Goal: Task Accomplishment & Management: Manage account settings

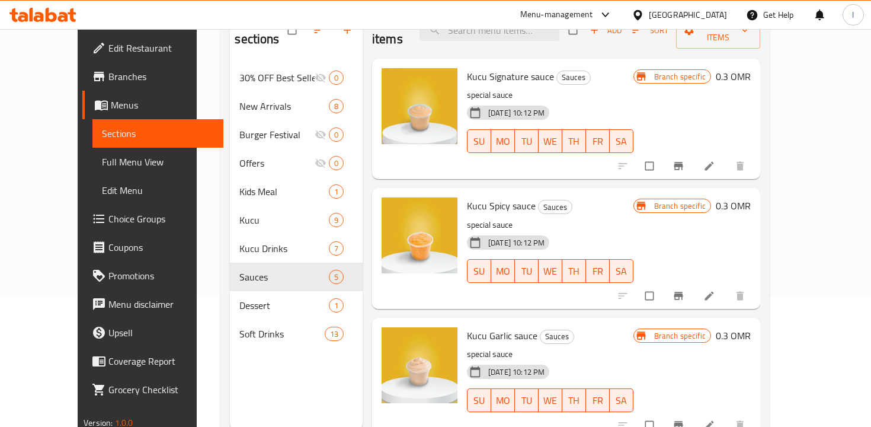
scroll to position [97, 0]
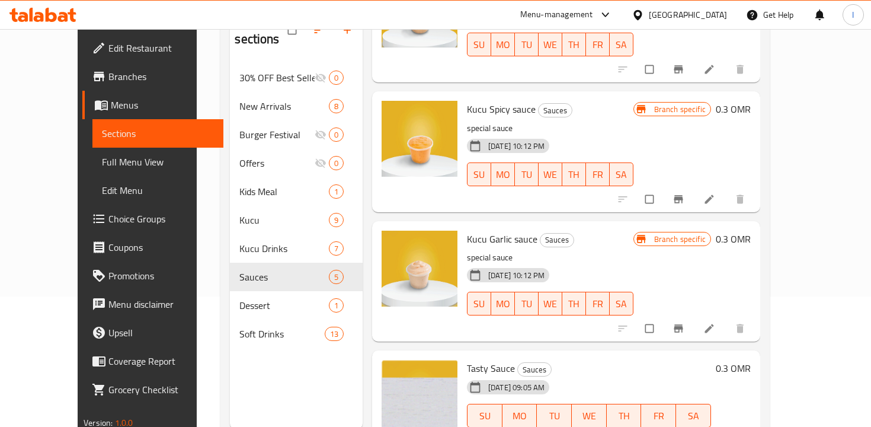
click at [581, 230] on h6 "Kucu Garlic sauce Sauces" at bounding box center [550, 238] width 166 height 17
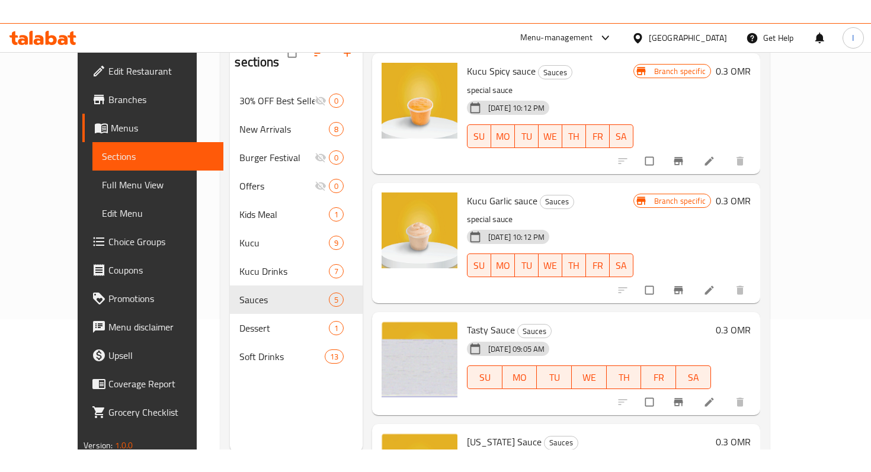
scroll to position [214, 0]
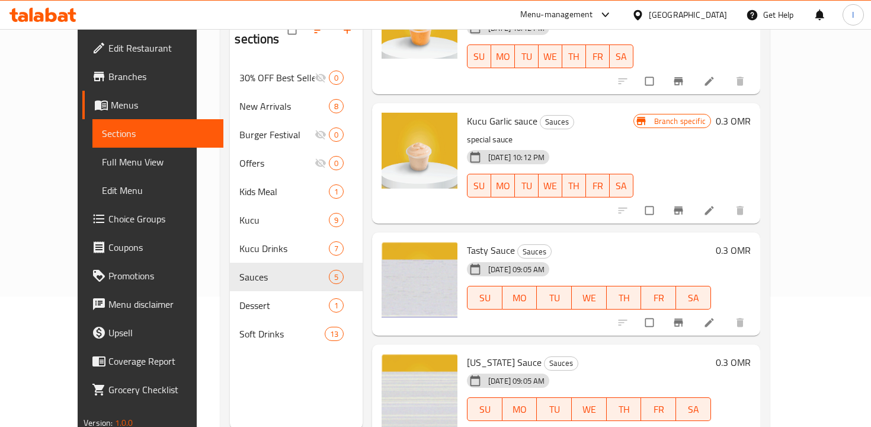
click at [541, 232] on div "Tasty Sauce Sauces [DATE] 09:05 AM SU MO TU WE TH FR SA 0.3 OMR" at bounding box center [566, 283] width 388 height 103
click at [512, 209] on div "Menu items Add Sort Manage items Kucu Signature sauce Sauces special sauce [DAT…" at bounding box center [562, 215] width 398 height 427
click at [411, 206] on div "Menu items Add Sort Manage items Kucu Signature sauce Sauces special sauce [DAT…" at bounding box center [562, 215] width 398 height 427
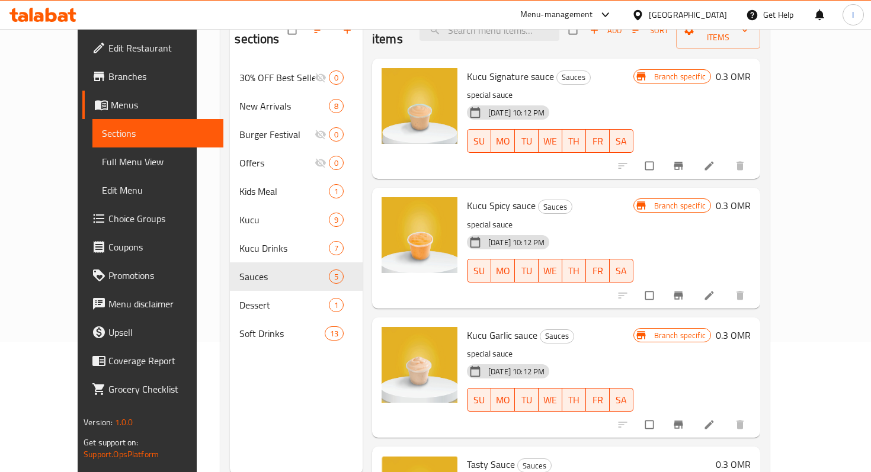
scroll to position [0, 0]
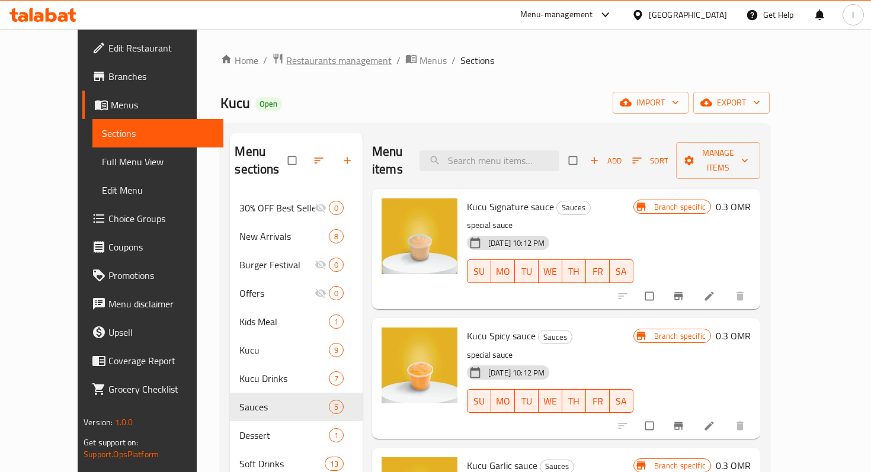
click at [315, 62] on span "Restaurants management" at bounding box center [338, 60] width 105 height 14
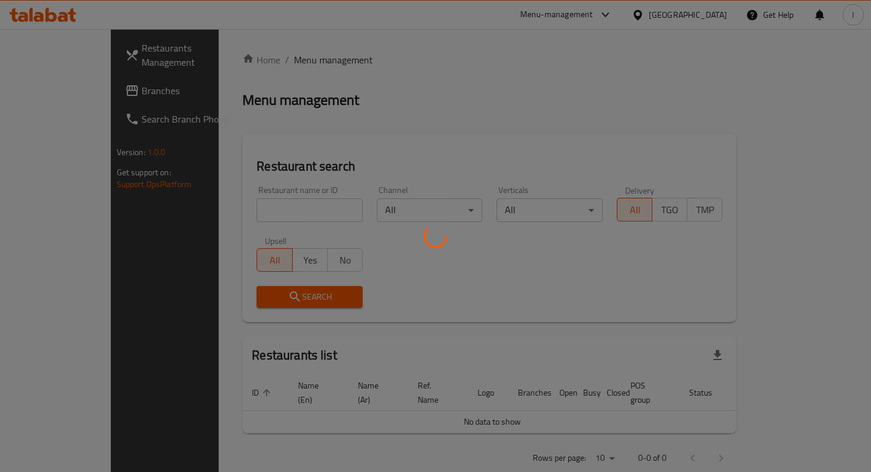
click at [287, 218] on div at bounding box center [435, 236] width 871 height 472
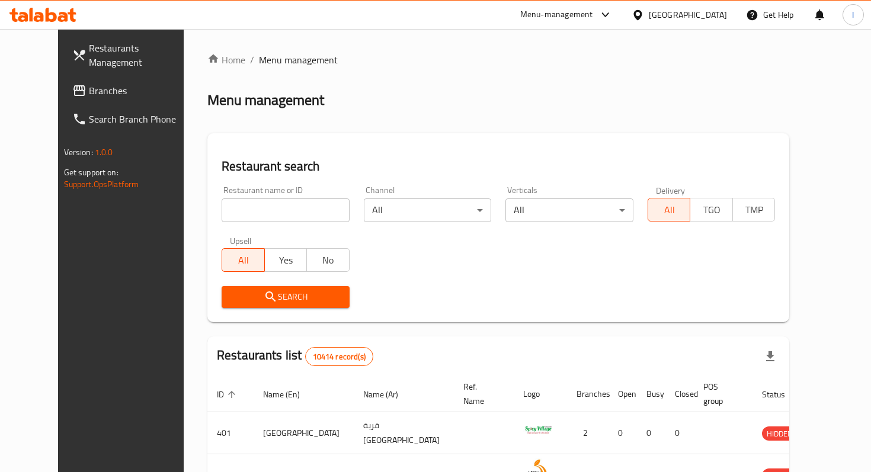
click at [287, 218] on input "search" at bounding box center [286, 210] width 128 height 24
type input "DOMINO"
click button "Search" at bounding box center [286, 297] width 128 height 22
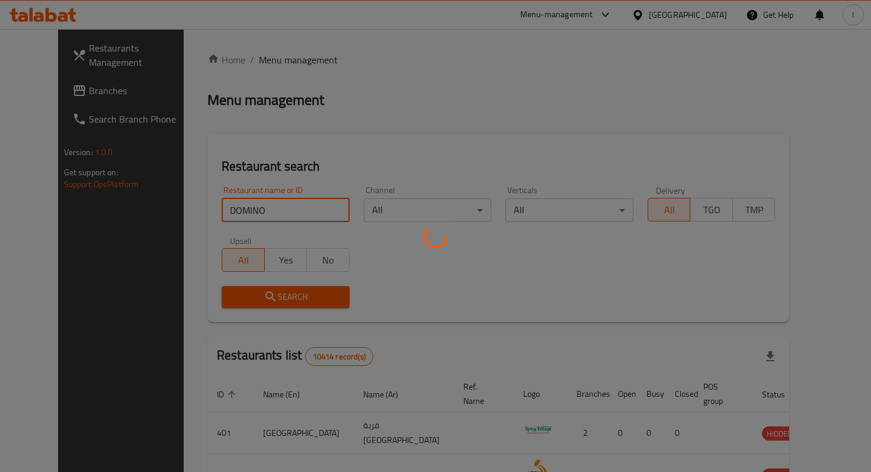
click button "Search" at bounding box center [286, 297] width 128 height 22
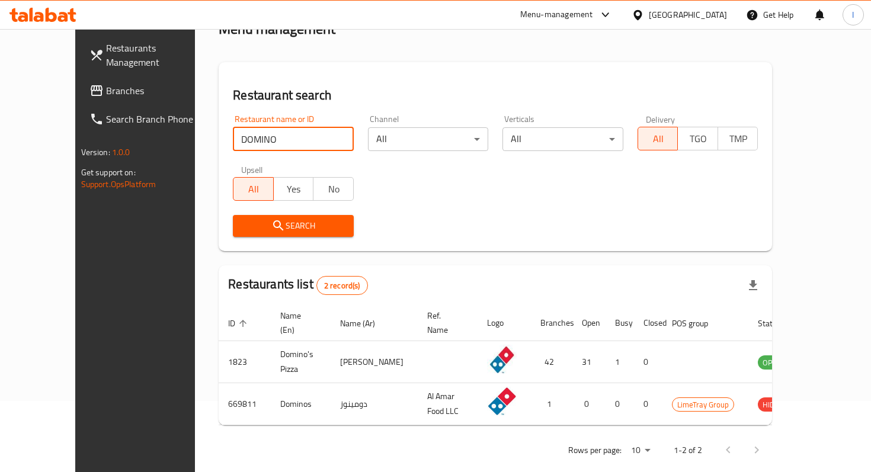
scroll to position [75, 0]
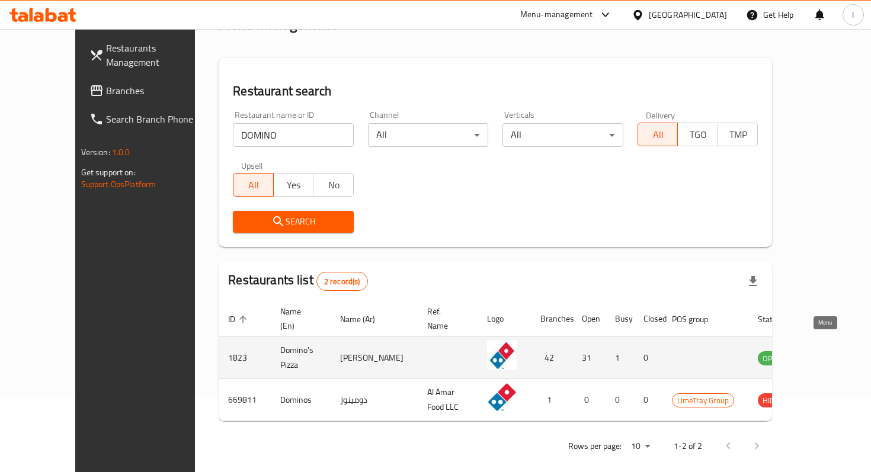
click at [821, 354] on icon "enhanced table" at bounding box center [827, 359] width 13 height 10
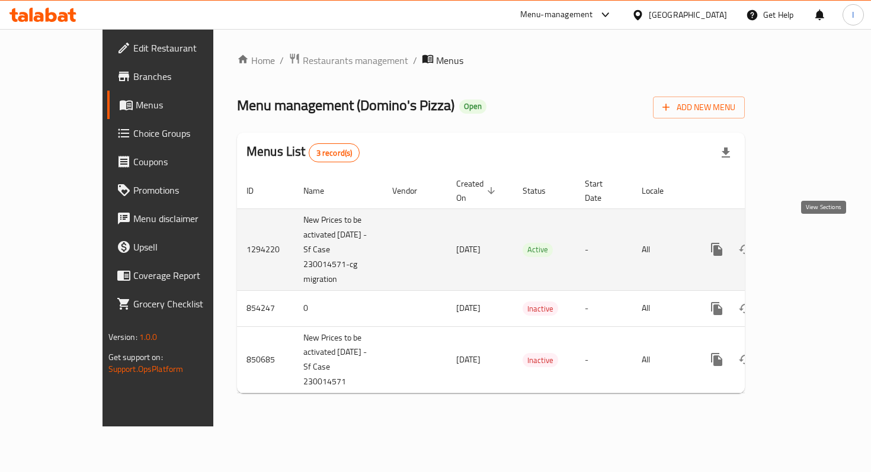
click at [809, 242] on icon "enhanced table" at bounding box center [802, 249] width 14 height 14
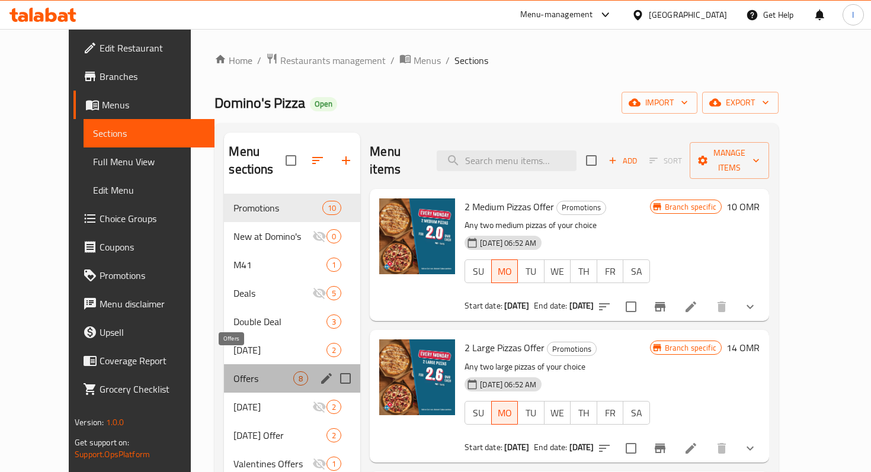
click at [233, 371] on span "Offers" at bounding box center [263, 378] width 60 height 14
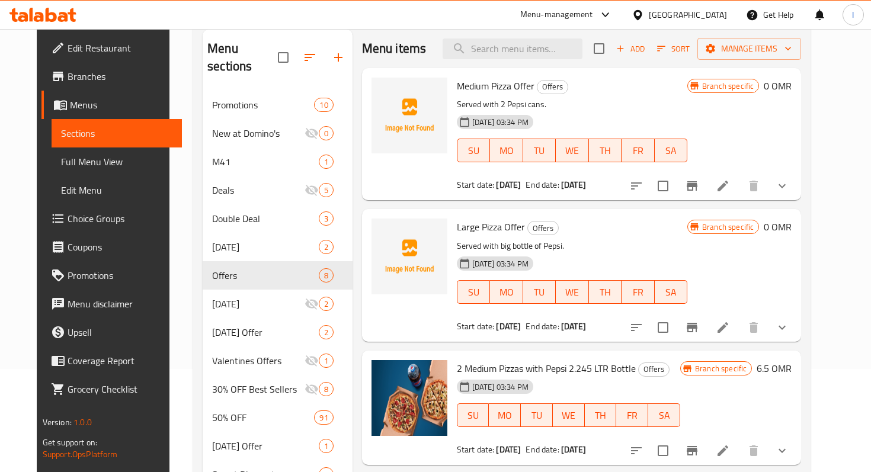
scroll to position [102, 0]
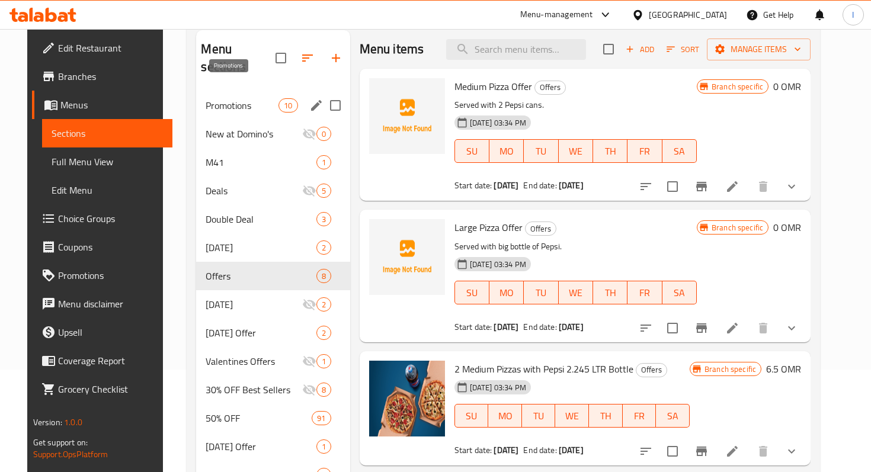
click at [230, 98] on span "Promotions" at bounding box center [242, 105] width 73 height 14
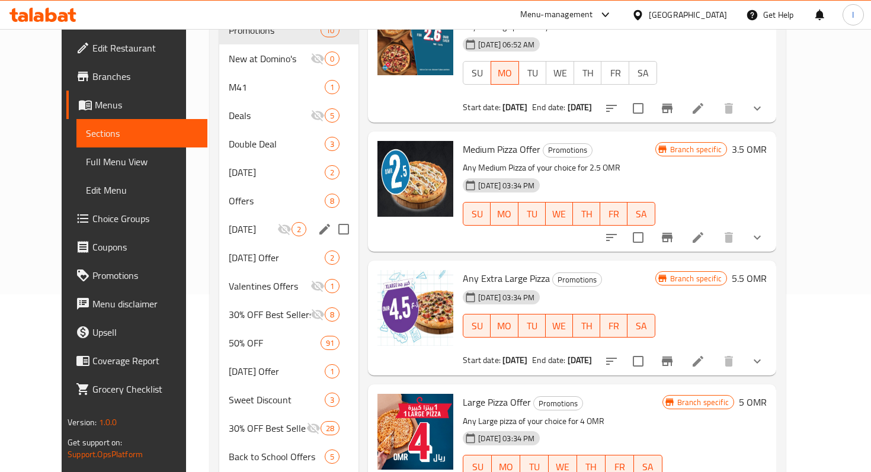
scroll to position [174, 0]
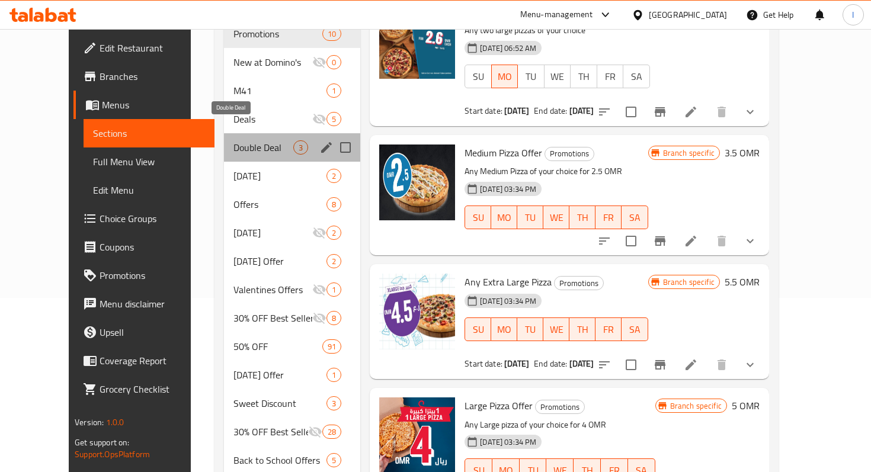
click at [233, 140] on span "Double Deal" at bounding box center [263, 147] width 60 height 14
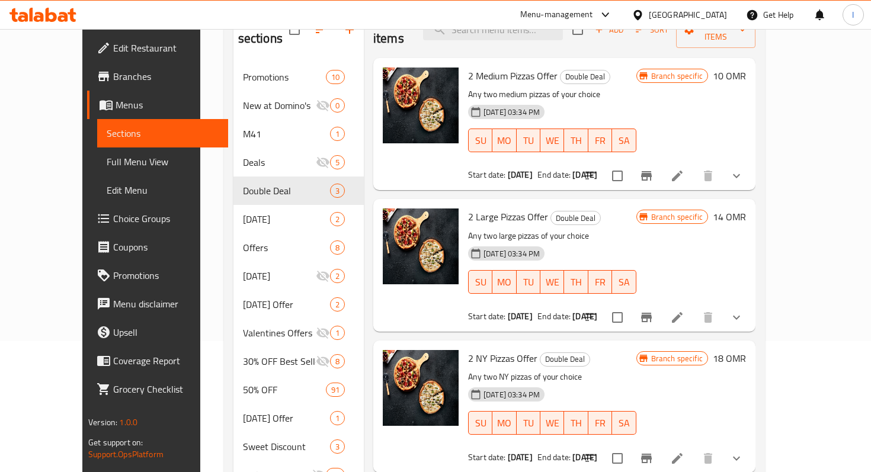
scroll to position [105, 0]
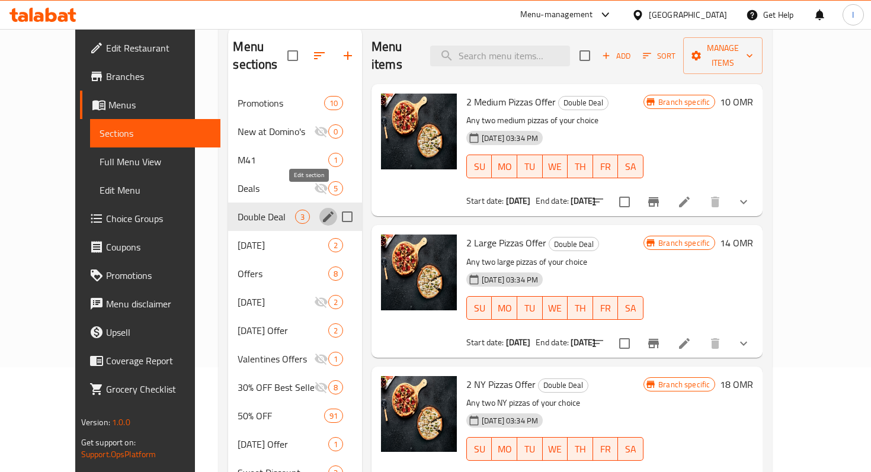
click at [323, 211] on icon "edit" at bounding box center [328, 216] width 11 height 11
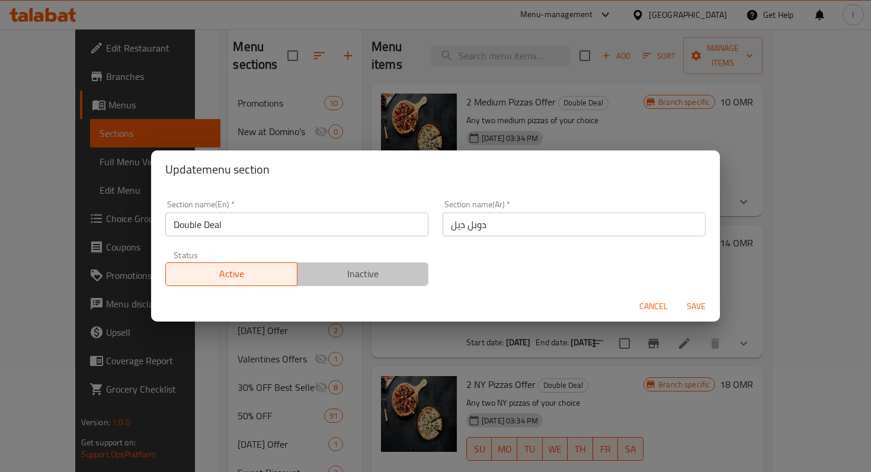
click at [370, 280] on span "Inactive" at bounding box center [363, 273] width 122 height 17
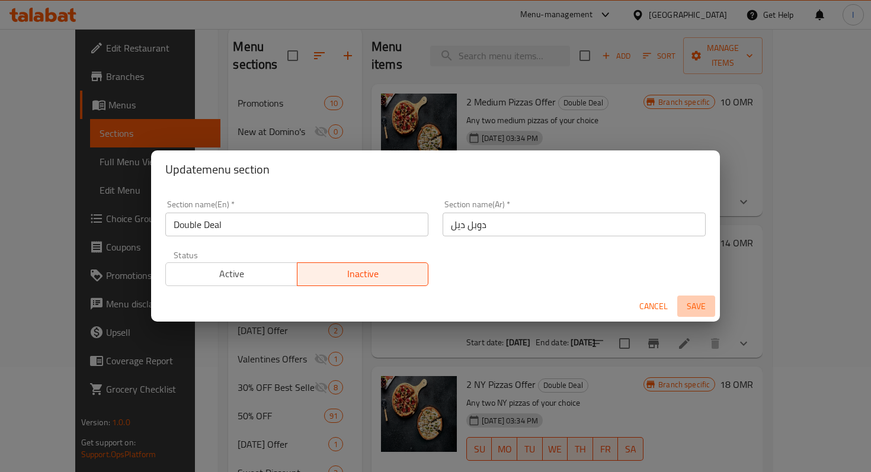
click at [699, 307] on span "Save" at bounding box center [696, 306] width 28 height 15
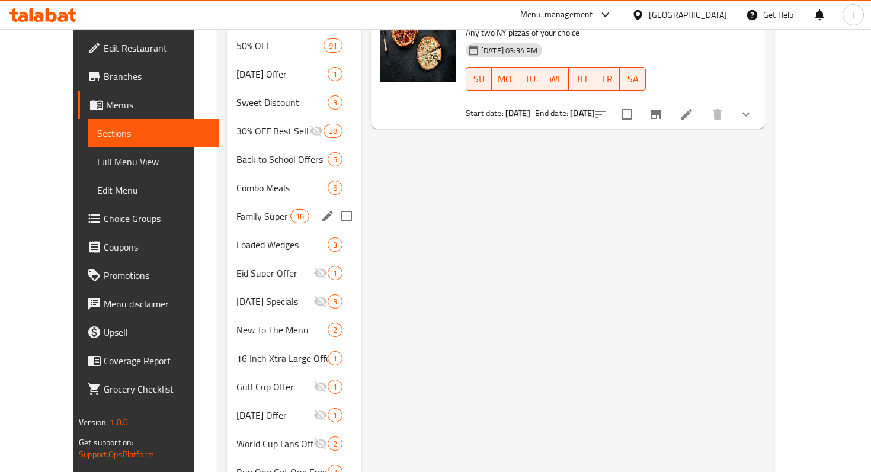
scroll to position [474, 0]
click at [236, 210] on span "Family Super Savers" at bounding box center [263, 217] width 54 height 14
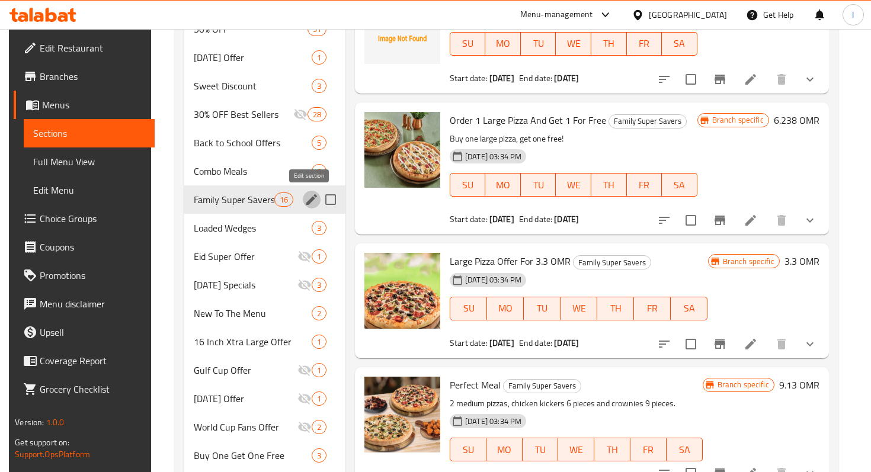
click at [306, 197] on icon "edit" at bounding box center [312, 200] width 14 height 14
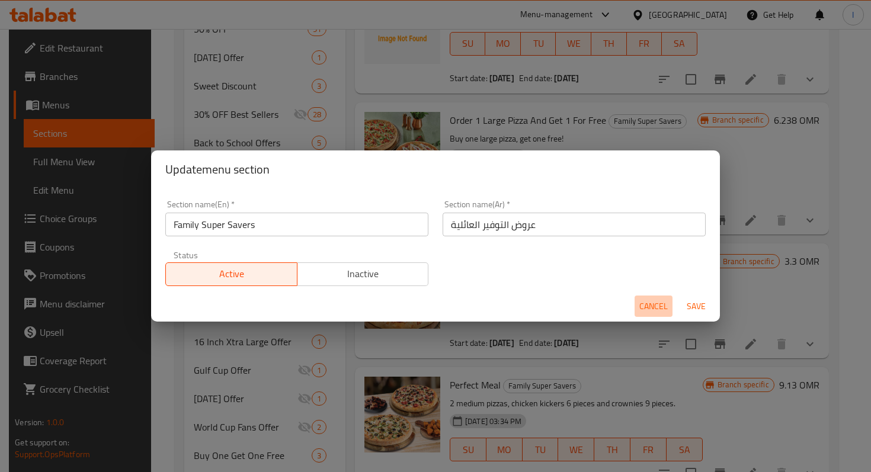
click at [651, 306] on span "Cancel" at bounding box center [653, 306] width 28 height 15
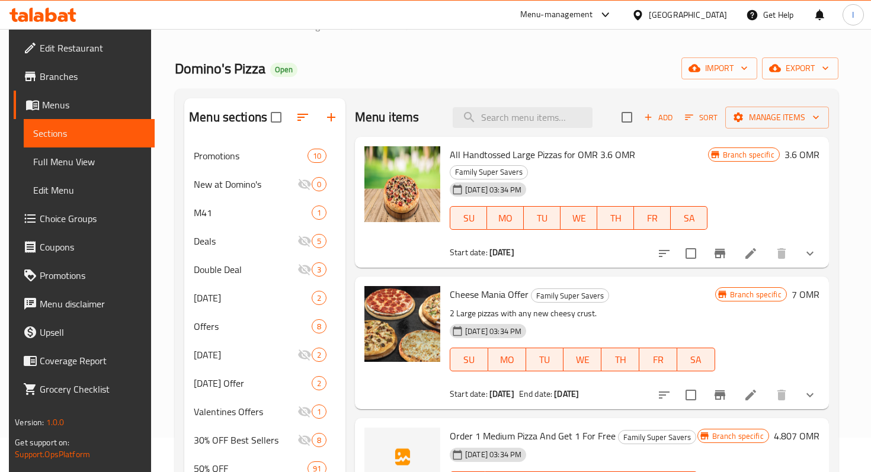
scroll to position [37, 0]
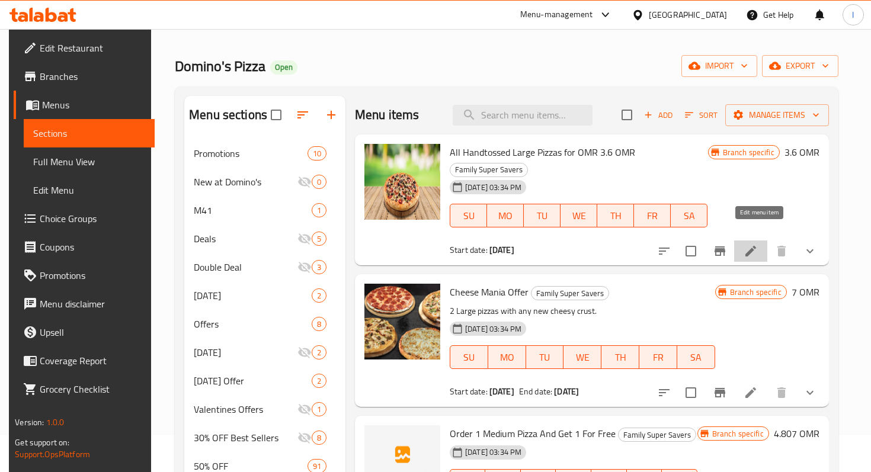
click at [757, 244] on icon at bounding box center [751, 251] width 14 height 14
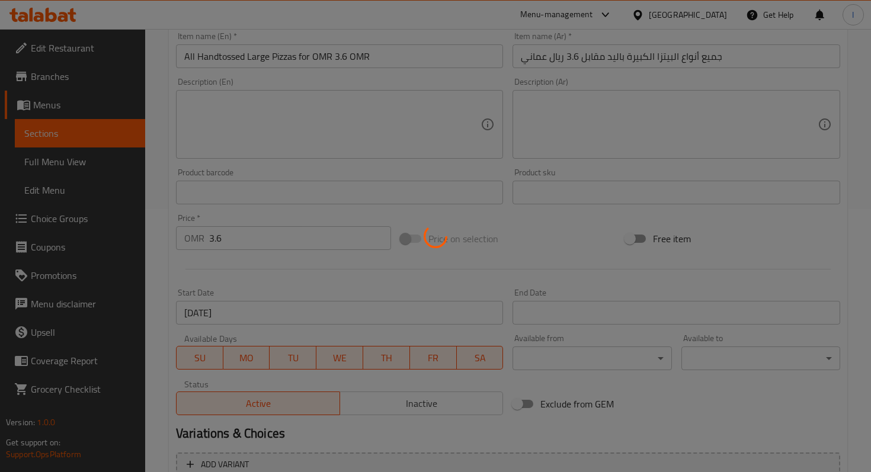
scroll to position [267, 0]
click at [382, 396] on div at bounding box center [435, 236] width 871 height 472
click at [441, 402] on div at bounding box center [435, 236] width 871 height 472
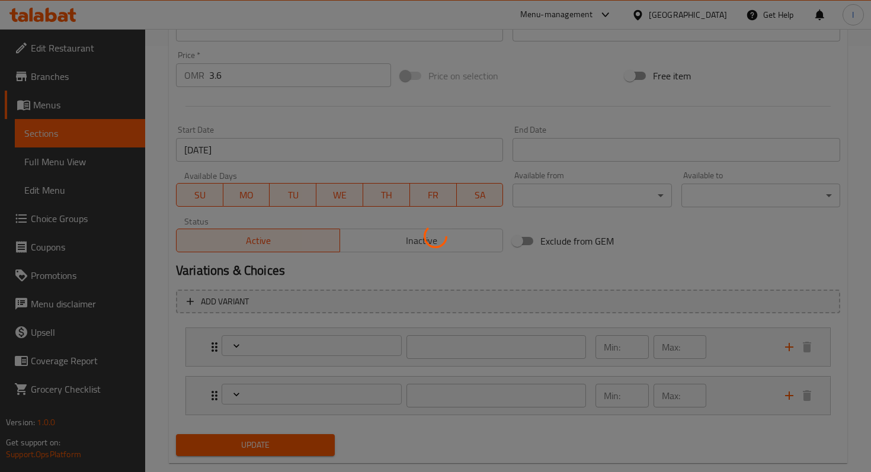
scroll to position [450, 0]
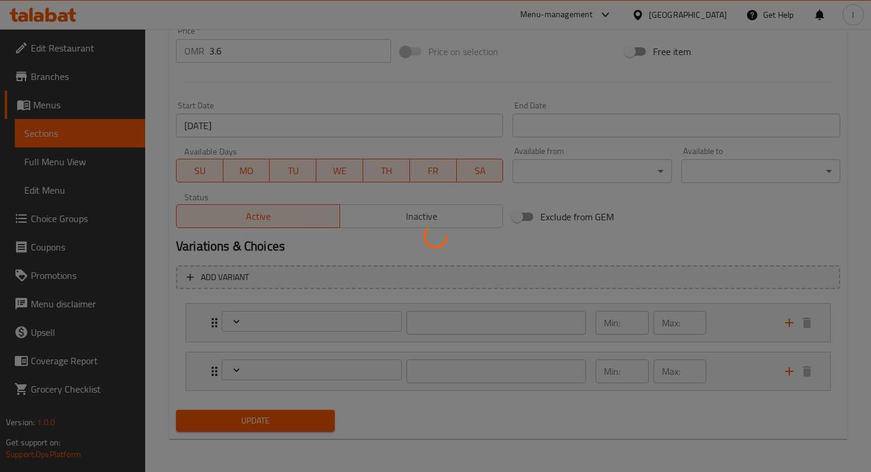
click at [430, 213] on div at bounding box center [435, 236] width 871 height 472
click at [414, 214] on div at bounding box center [435, 236] width 871 height 472
type input "ترقيات القشرة:"
type input "1"
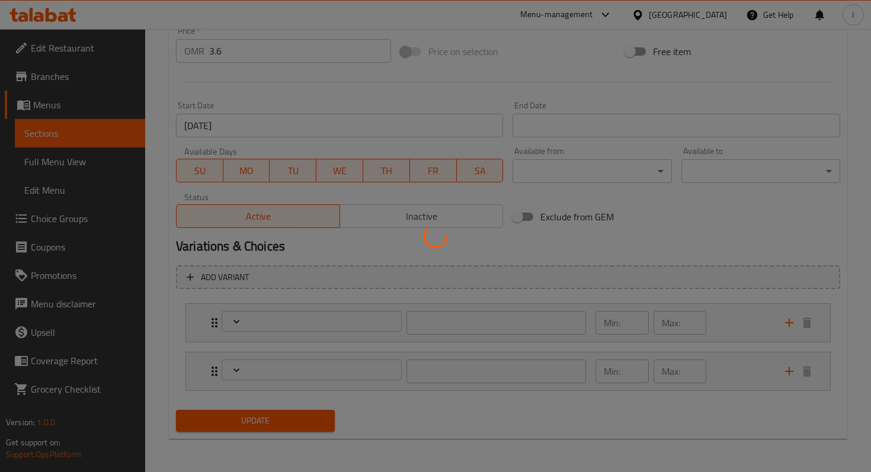
type input "أختيارك من البيتزا:"
type input "1"
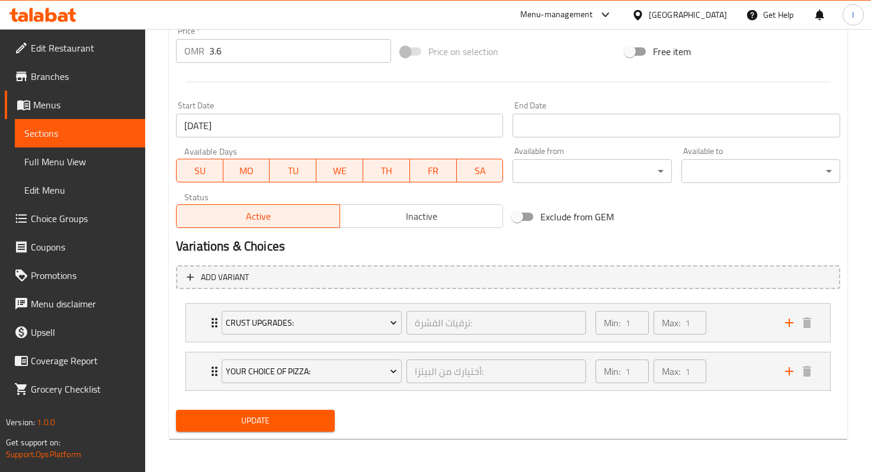
click at [414, 214] on span "Inactive" at bounding box center [422, 216] width 154 height 17
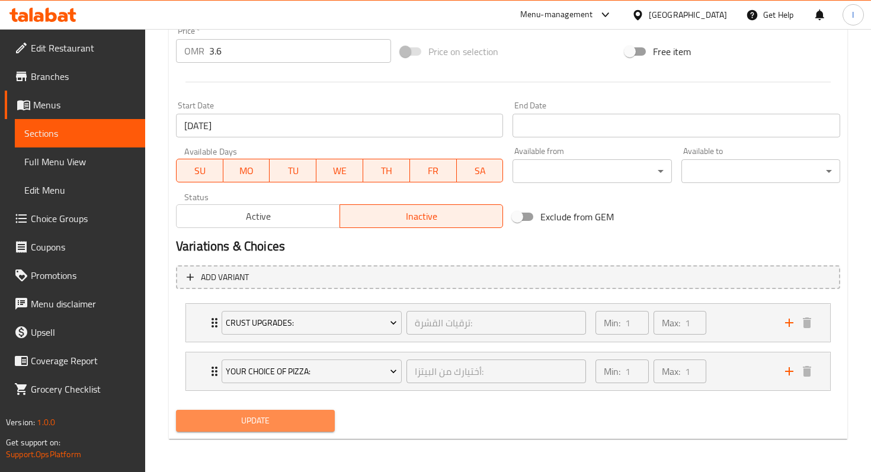
click at [245, 418] on span "Update" at bounding box center [255, 421] width 140 height 15
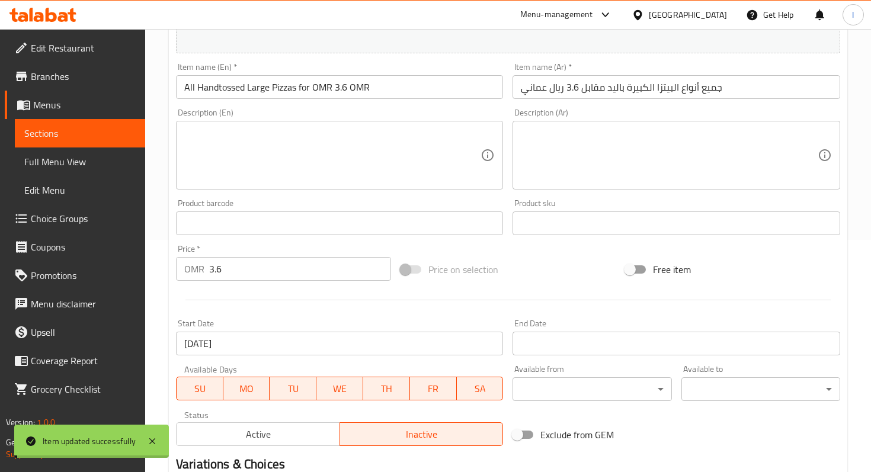
scroll to position [0, 0]
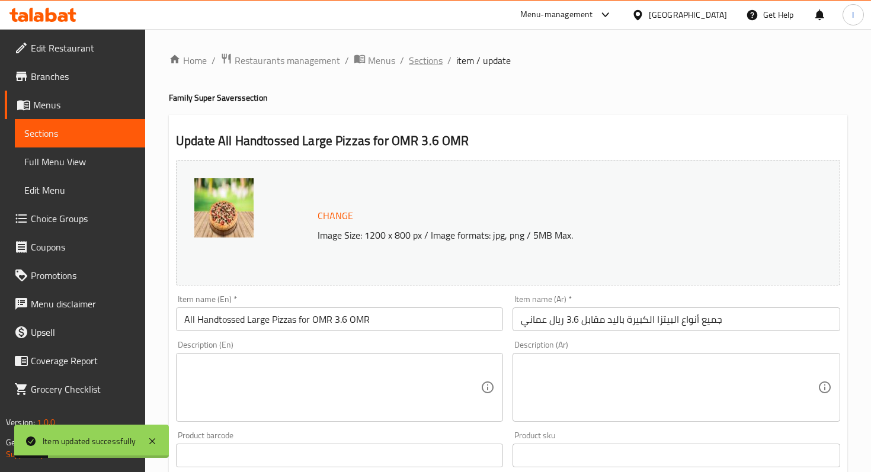
click at [425, 63] on span "Sections" at bounding box center [426, 60] width 34 height 14
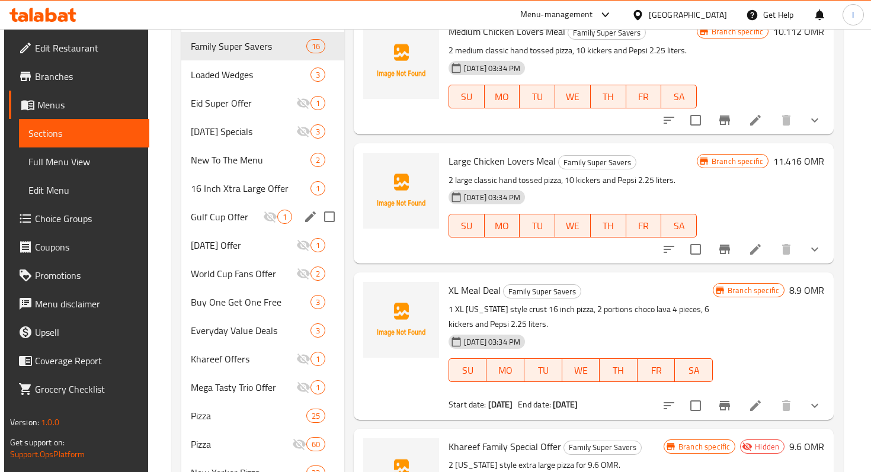
scroll to position [630, 0]
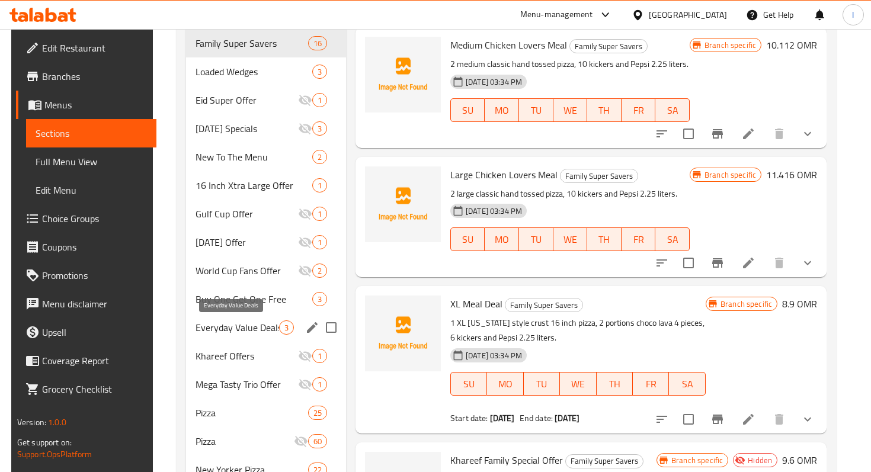
click at [238, 331] on span "Everyday Value Deals" at bounding box center [238, 328] width 84 height 14
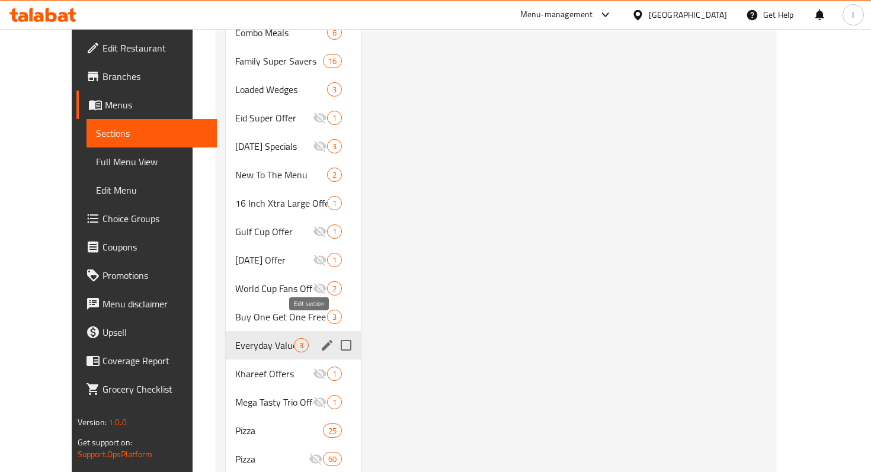
click at [322, 340] on icon "edit" at bounding box center [327, 345] width 11 height 11
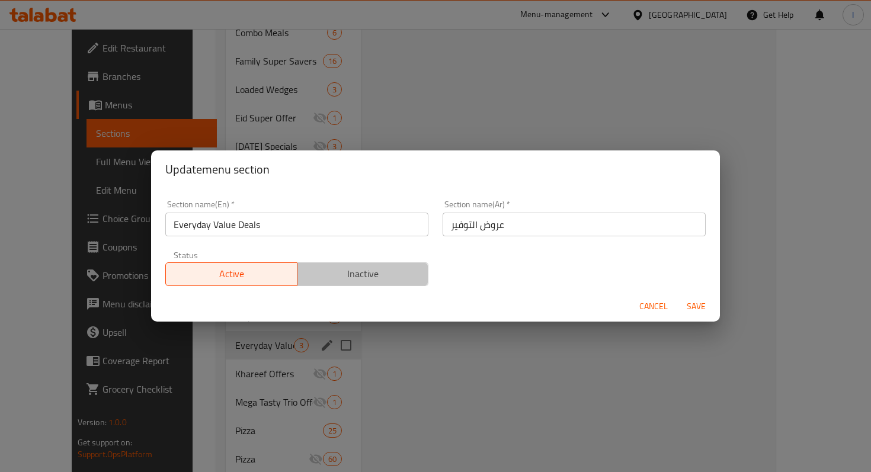
click at [357, 273] on span "Inactive" at bounding box center [363, 273] width 122 height 17
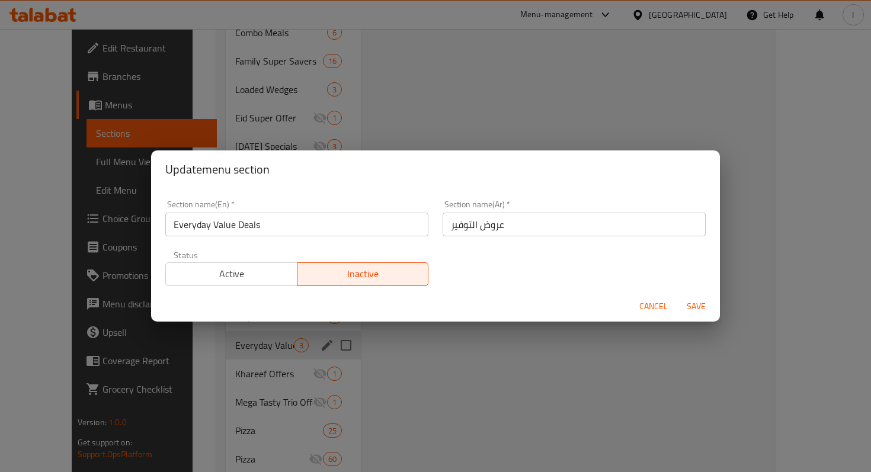
click at [694, 309] on span "Save" at bounding box center [696, 306] width 28 height 15
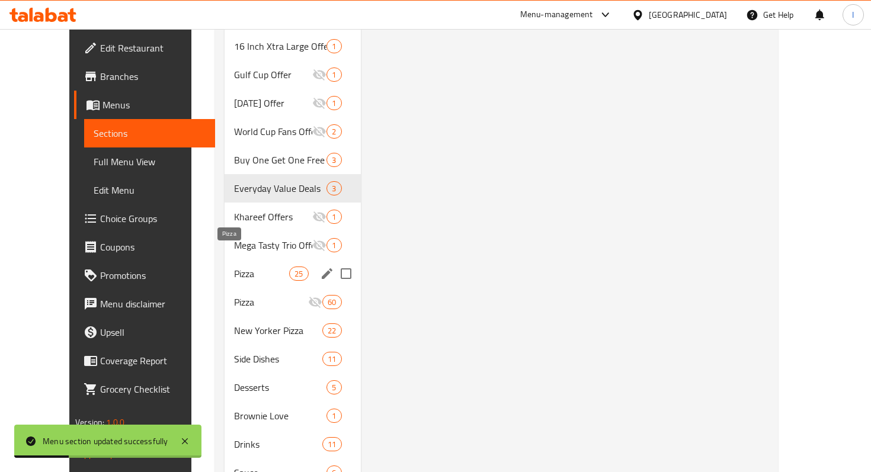
scroll to position [800, 0]
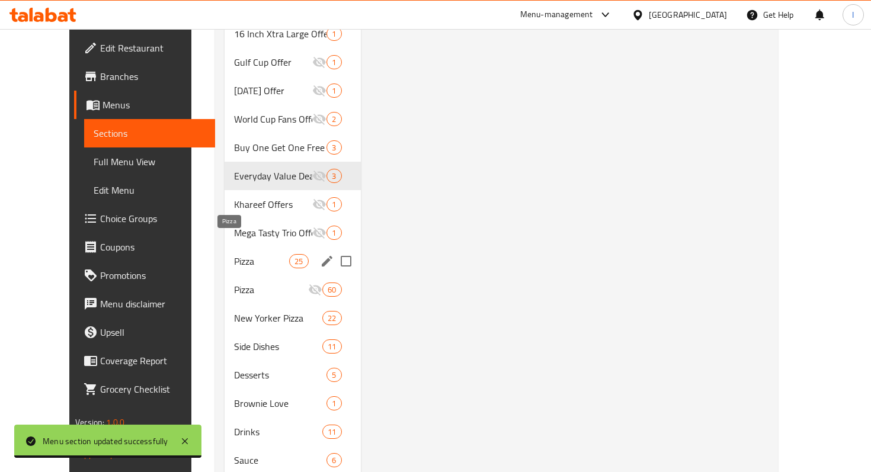
click at [234, 254] on span "Pizza" at bounding box center [261, 261] width 55 height 14
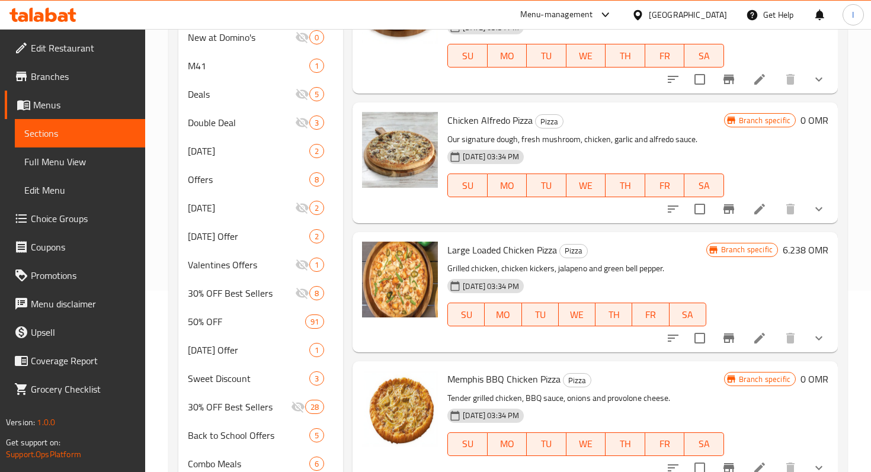
scroll to position [1789, 0]
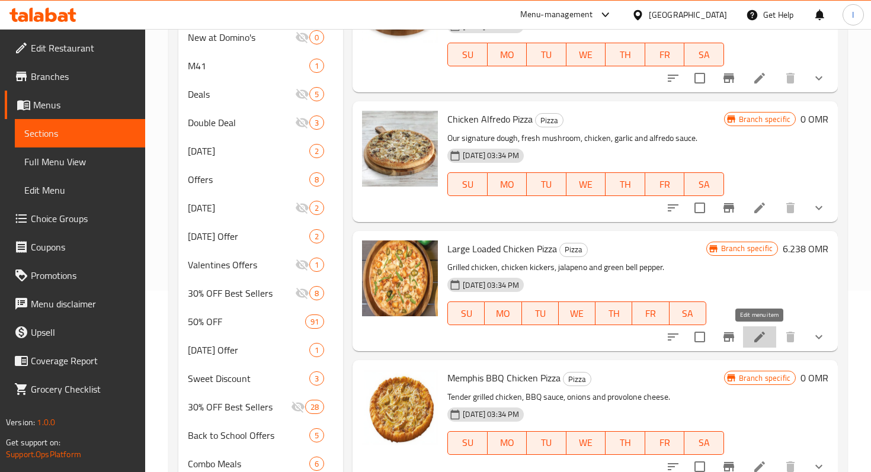
click at [759, 339] on icon at bounding box center [759, 337] width 11 height 11
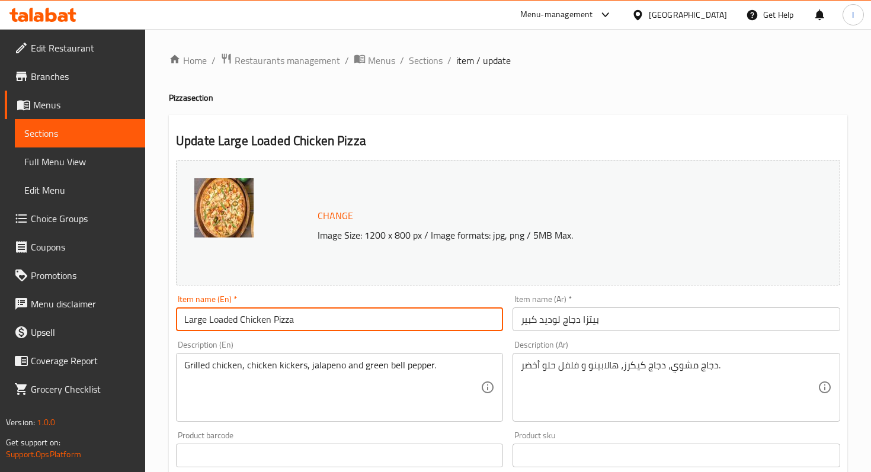
drag, startPoint x: 209, startPoint y: 322, endPoint x: 153, endPoint y: 318, distance: 55.8
click at [153, 318] on div "Home / Restaurants management / Menus / Sections / item / update Pizza section …" at bounding box center [508, 475] width 726 height 893
type input "Loaded Chicken Pizza"
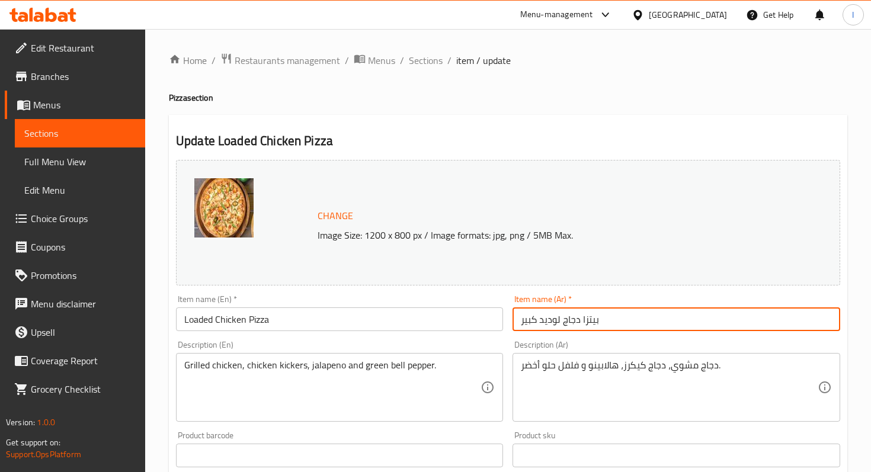
drag, startPoint x: 541, startPoint y: 321, endPoint x: 512, endPoint y: 320, distance: 29.6
click at [512, 320] on div "Item name (Ar)   * بيتزا دجاج لوديد كبير Item name (Ar) *" at bounding box center [676, 313] width 337 height 46
type input "بيتزا دجاج لوديد"
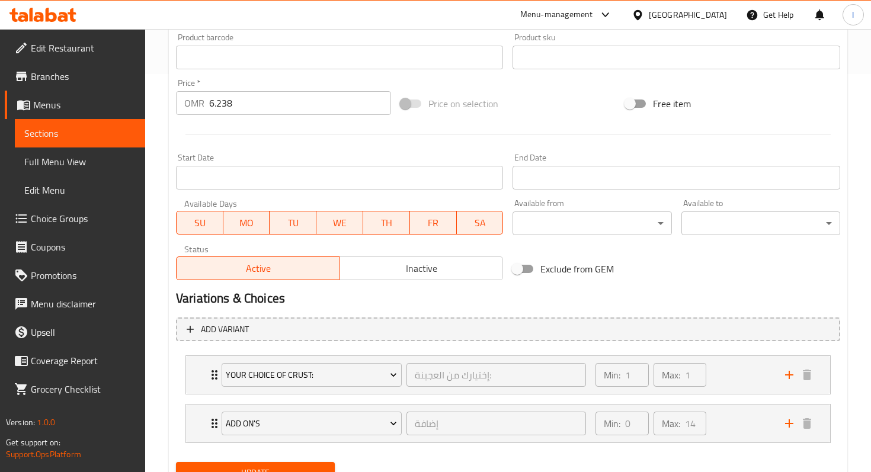
scroll to position [450, 0]
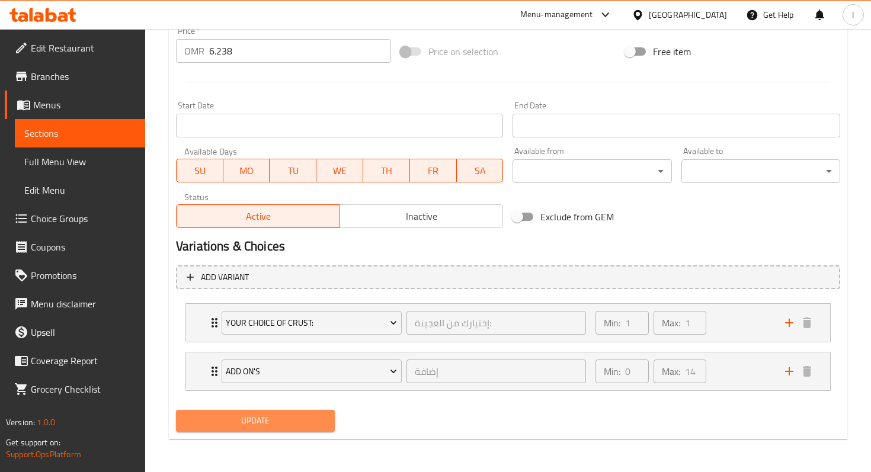
click at [270, 421] on span "Update" at bounding box center [255, 421] width 140 height 15
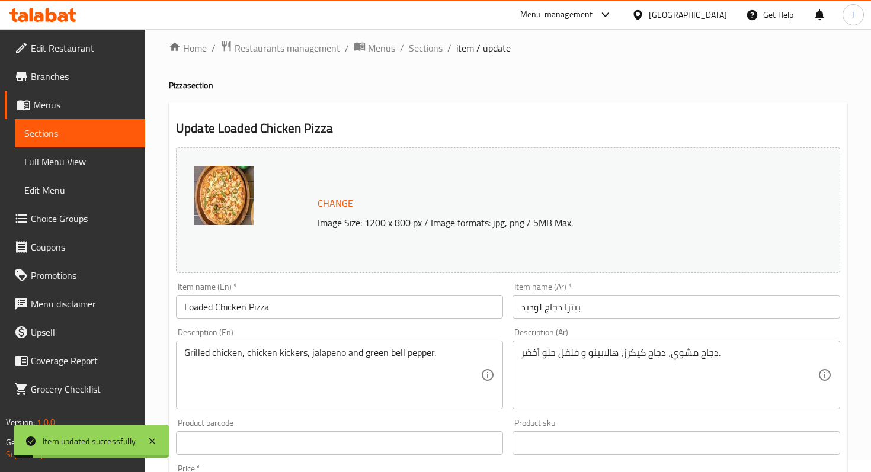
scroll to position [0, 0]
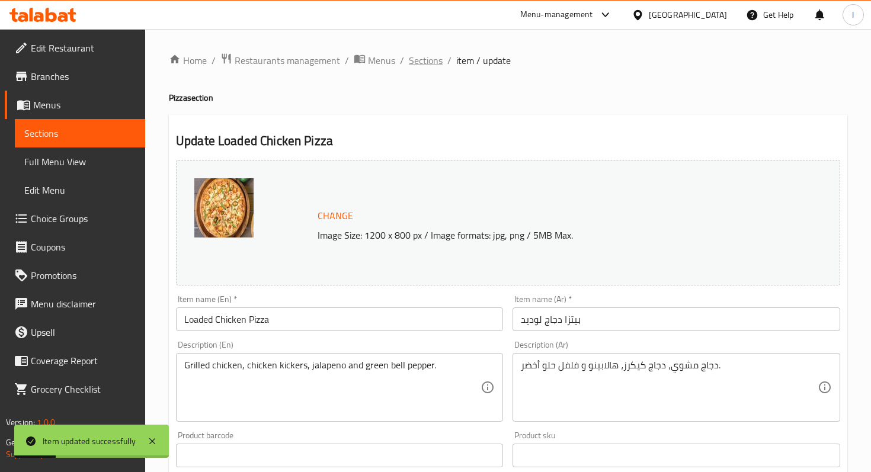
click at [422, 66] on span "Sections" at bounding box center [426, 60] width 34 height 14
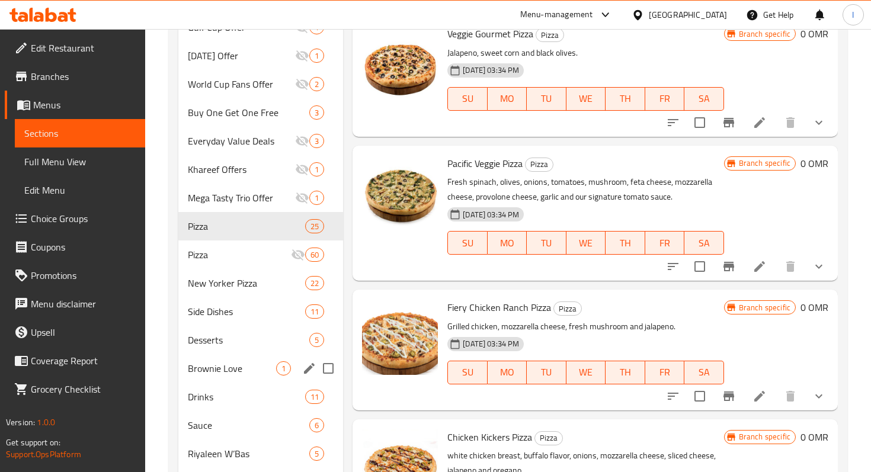
scroll to position [819, 0]
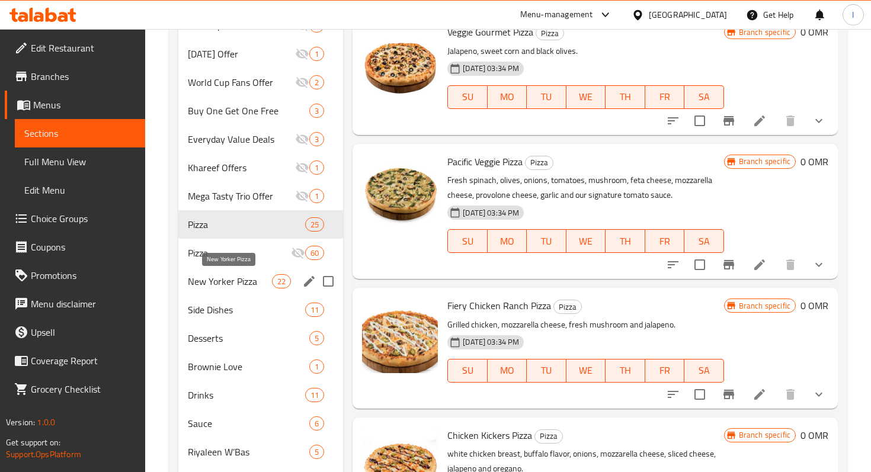
click at [245, 279] on span "New Yorker Pizza" at bounding box center [230, 281] width 84 height 14
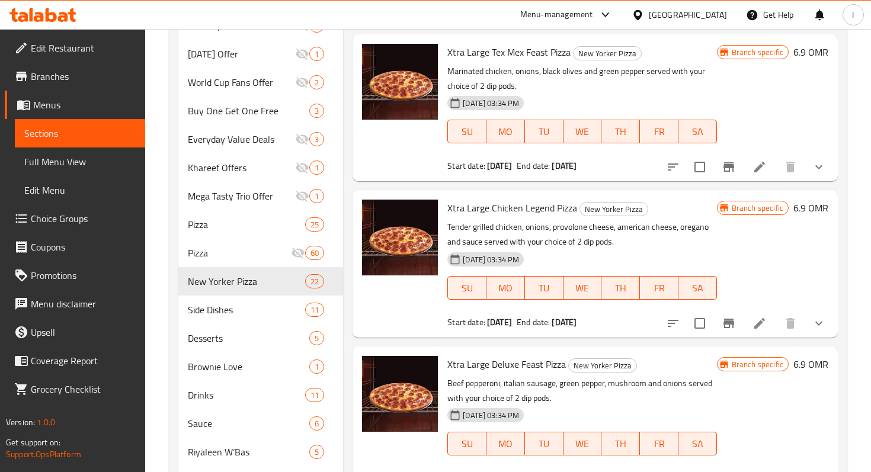
scroll to position [1306, 0]
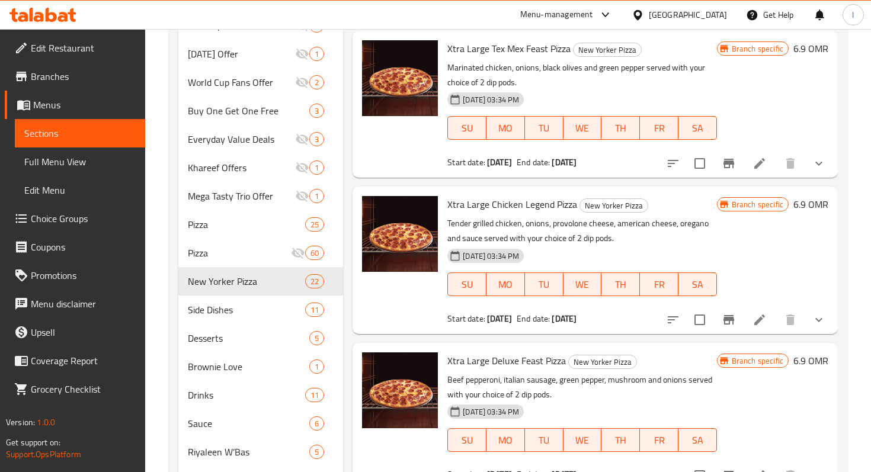
drag, startPoint x: 600, startPoint y: 305, endPoint x: 636, endPoint y: 305, distance: 36.1
click at [636, 313] on div "Start date: [DATE] End date: [DATE]" at bounding box center [581, 319] width 269 height 12
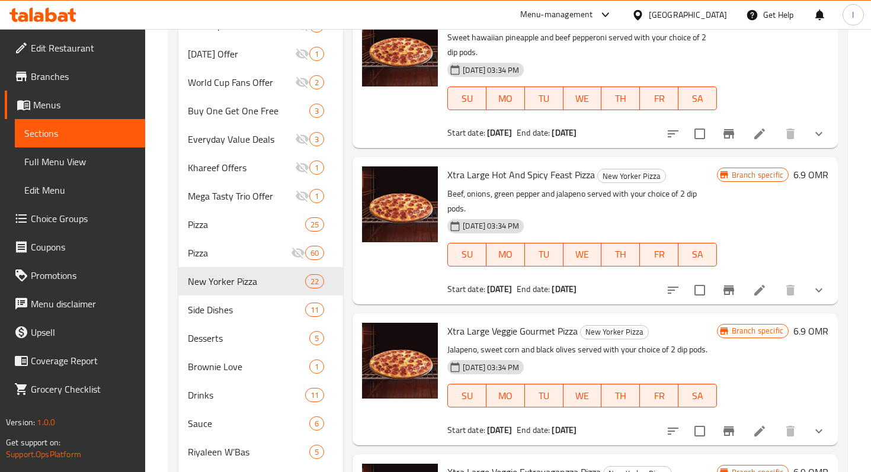
scroll to position [557, 0]
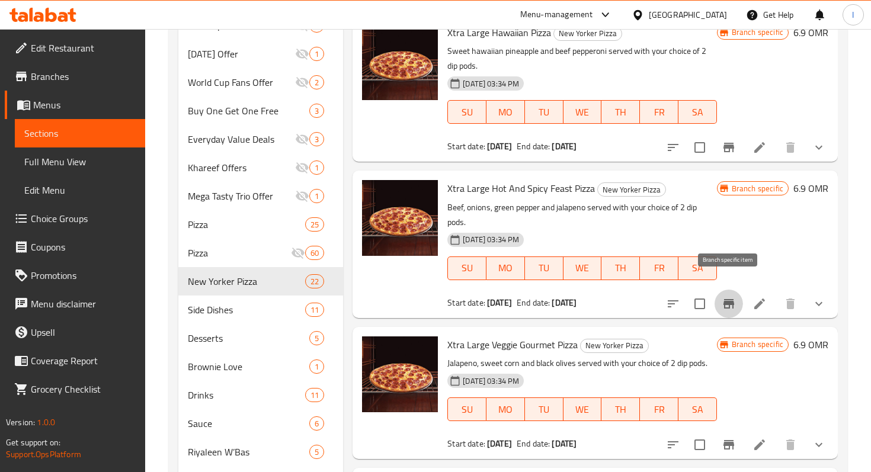
click at [731, 297] on icon "Branch-specific-item" at bounding box center [729, 304] width 14 height 14
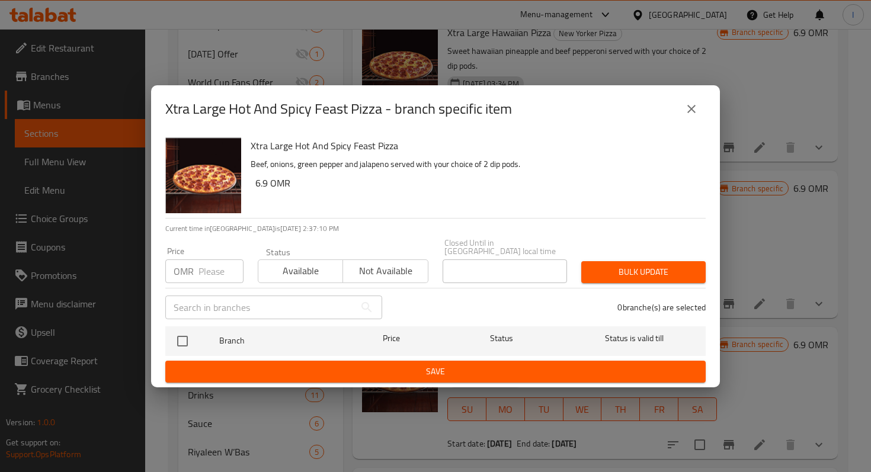
click at [693, 114] on icon "close" at bounding box center [691, 109] width 14 height 14
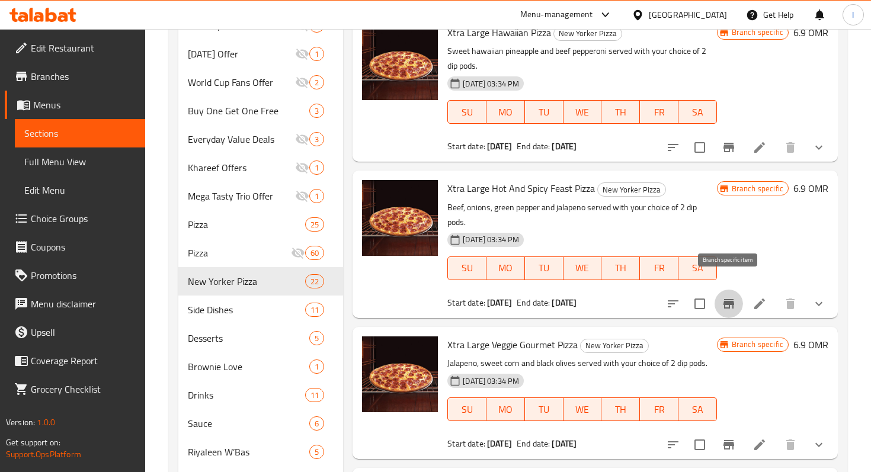
click at [729, 299] on icon "Branch-specific-item" at bounding box center [728, 303] width 11 height 9
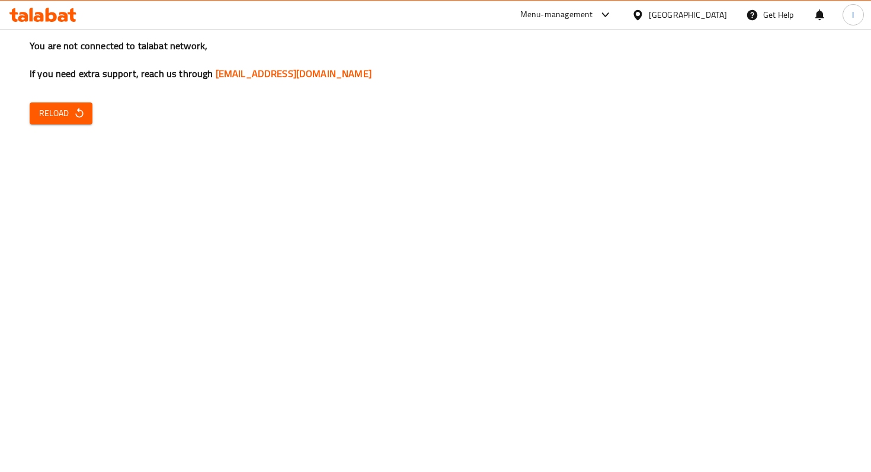
click at [504, 40] on h3 "You are not connected to talabat network, If you need extra support, reach us t…" at bounding box center [436, 59] width 812 height 41
click at [60, 110] on span "Reload" at bounding box center [61, 113] width 44 height 15
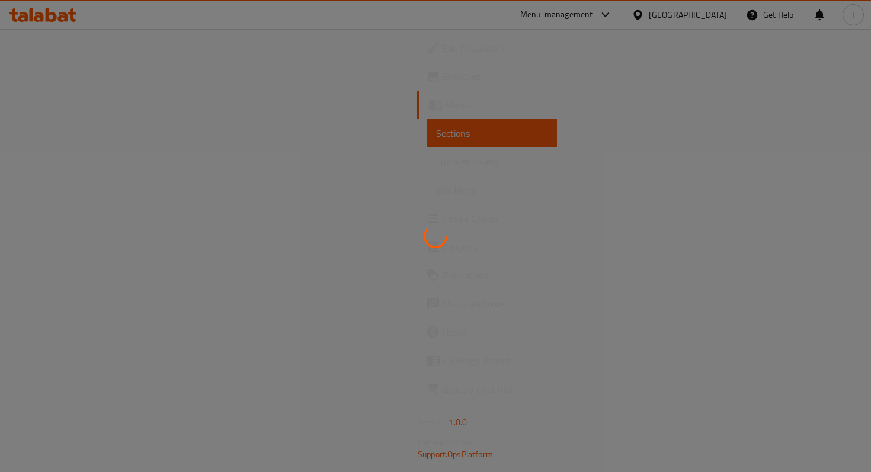
click at [434, 232] on icon at bounding box center [435, 236] width 31 height 31
click at [418, 21] on div at bounding box center [435, 236] width 871 height 472
click at [425, 21] on div at bounding box center [435, 236] width 871 height 472
click at [433, 230] on icon at bounding box center [435, 235] width 25 height 25
click at [435, 231] on icon at bounding box center [435, 235] width 25 height 25
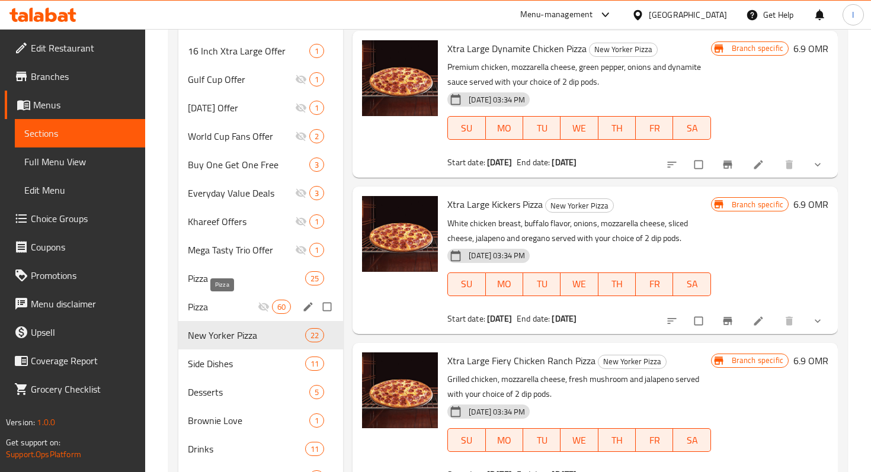
scroll to position [765, 0]
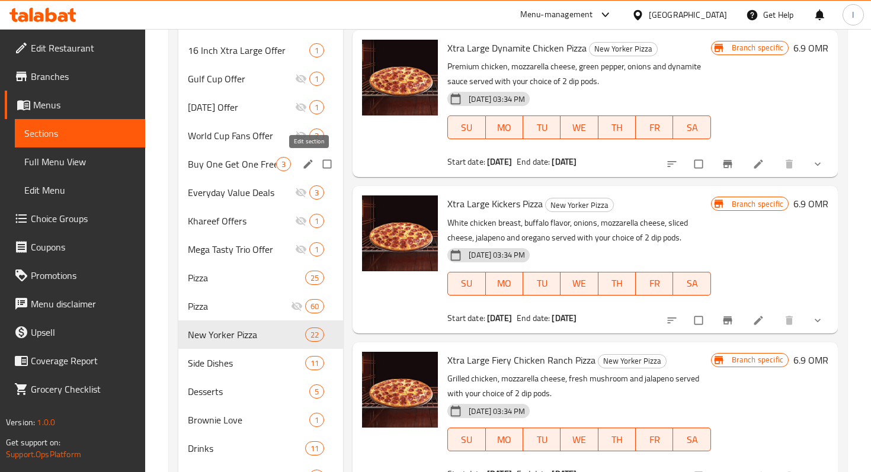
click at [306, 166] on icon "edit" at bounding box center [308, 163] width 9 height 9
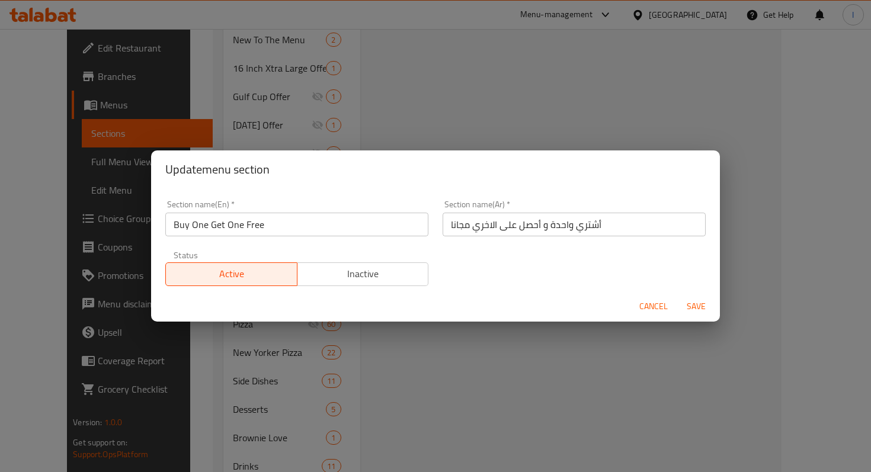
click at [395, 274] on span "Inactive" at bounding box center [363, 273] width 122 height 17
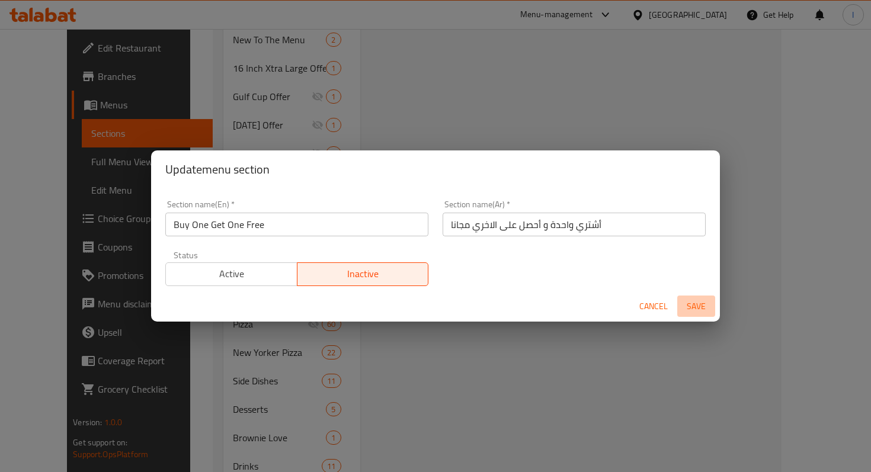
click at [700, 306] on span "Save" at bounding box center [696, 306] width 28 height 15
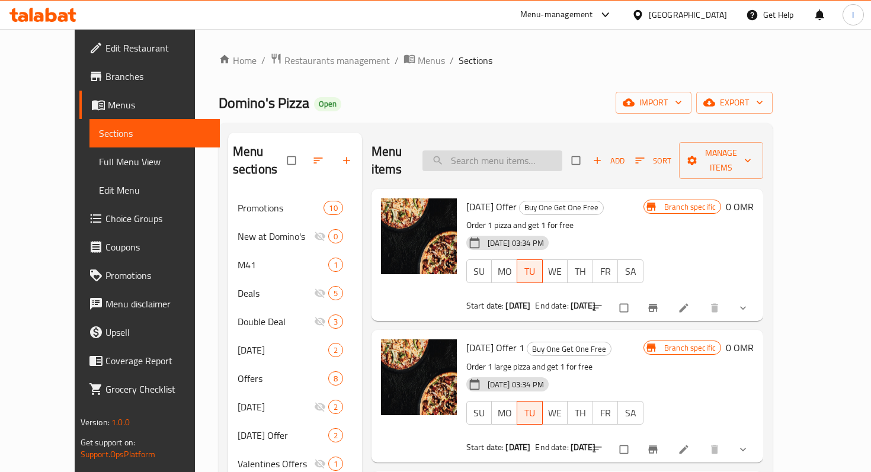
click at [498, 150] on input "search" at bounding box center [492, 160] width 140 height 21
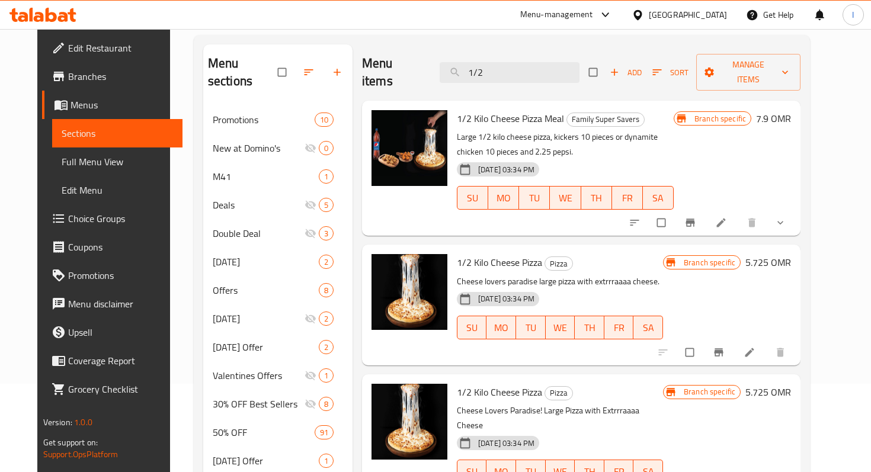
scroll to position [84, 0]
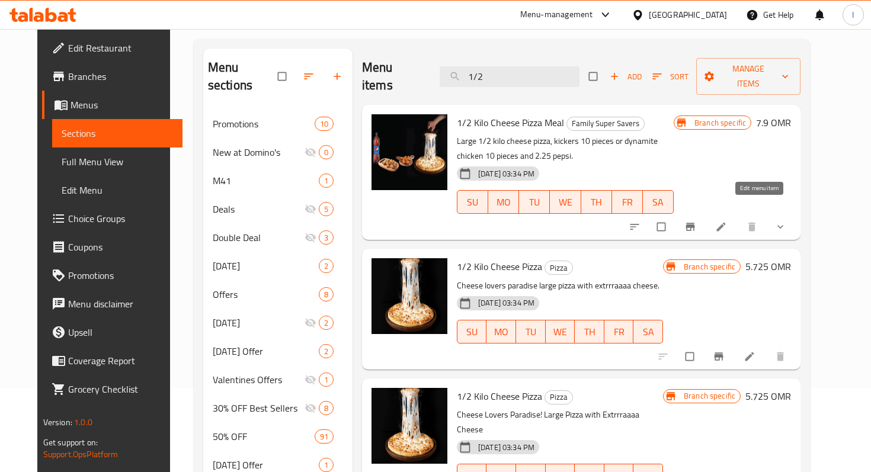
type input "1/2"
click at [726, 223] on icon at bounding box center [721, 227] width 9 height 9
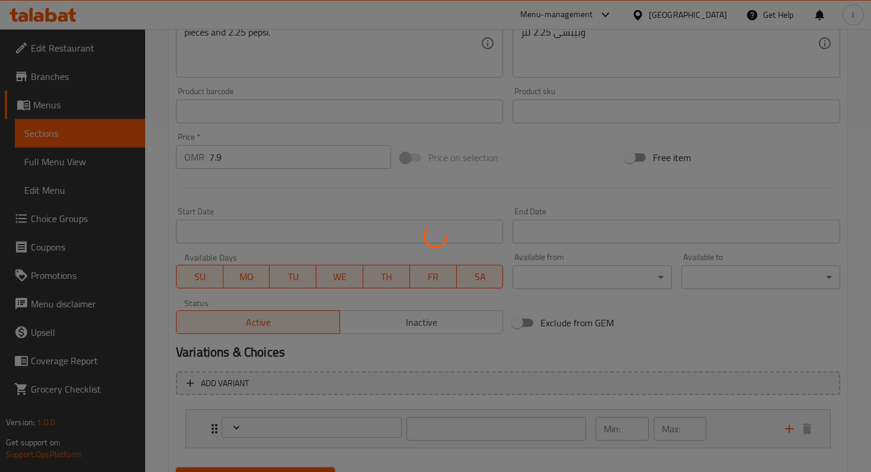
scroll to position [349, 0]
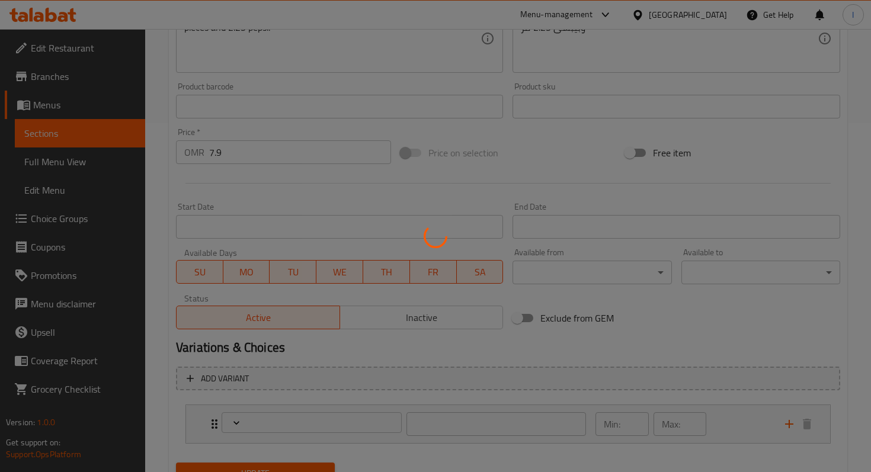
drag, startPoint x: 758, startPoint y: 209, endPoint x: 592, endPoint y: 252, distance: 171.4
click at [755, 209] on div at bounding box center [435, 236] width 871 height 472
click at [456, 320] on div at bounding box center [435, 236] width 871 height 472
click at [446, 350] on div at bounding box center [435, 236] width 871 height 472
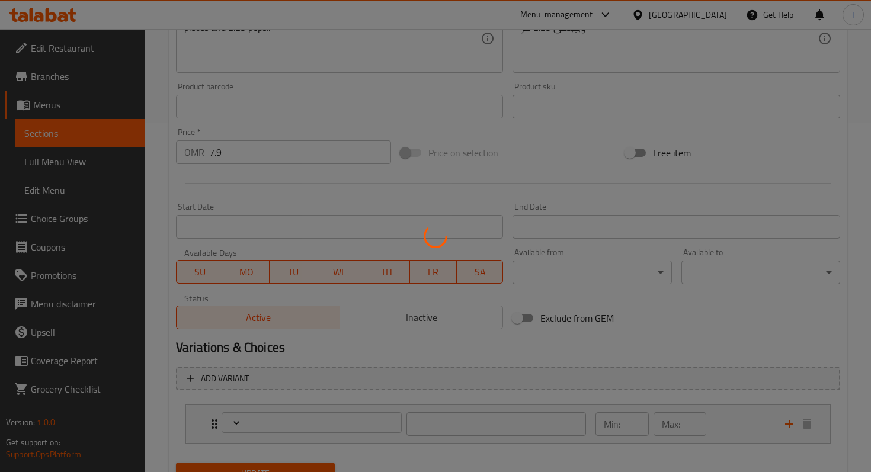
click at [512, 348] on div at bounding box center [435, 236] width 871 height 472
click at [412, 321] on div at bounding box center [435, 236] width 871 height 472
type input "إختيارك من:"
type input "1"
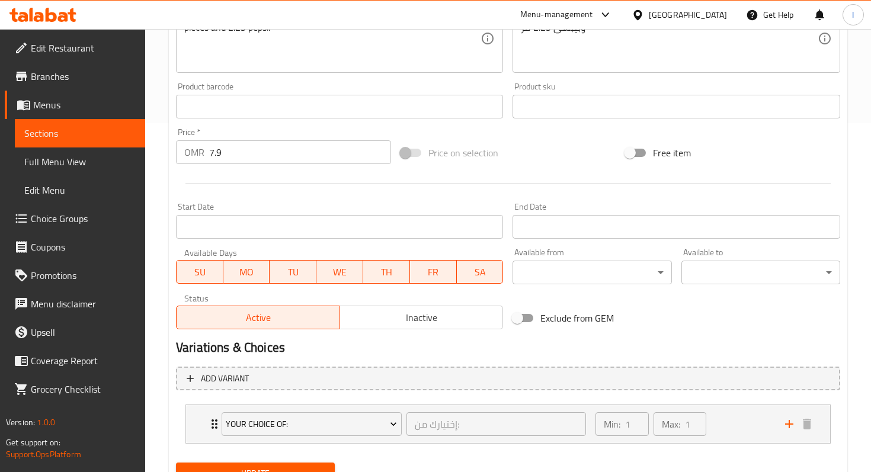
click at [437, 323] on span "Inactive" at bounding box center [422, 317] width 154 height 17
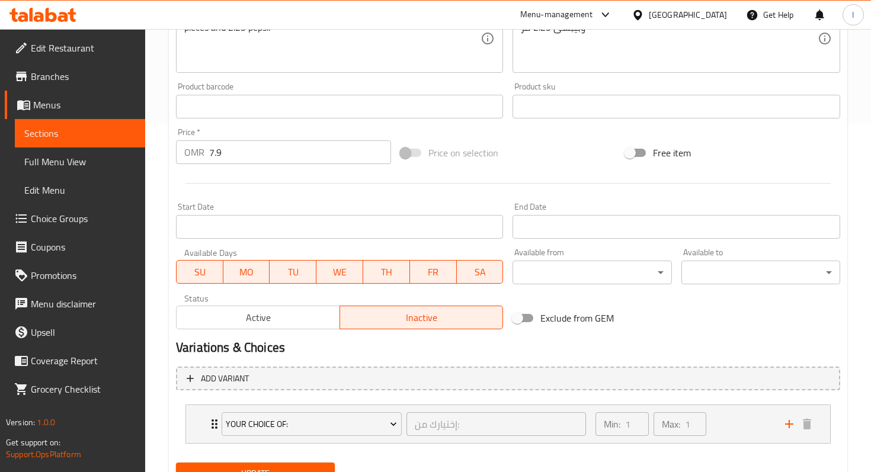
click at [478, 353] on h2 "Variations & Choices" at bounding box center [508, 348] width 664 height 18
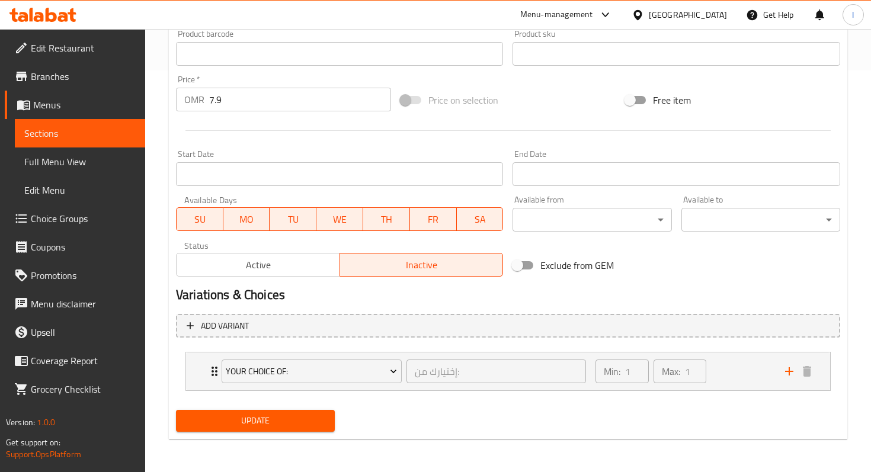
click at [287, 417] on span "Update" at bounding box center [255, 421] width 140 height 15
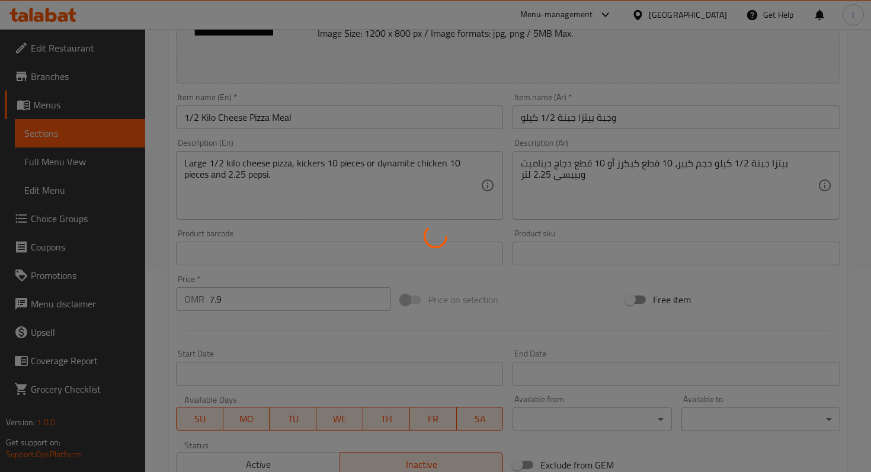
scroll to position [0, 0]
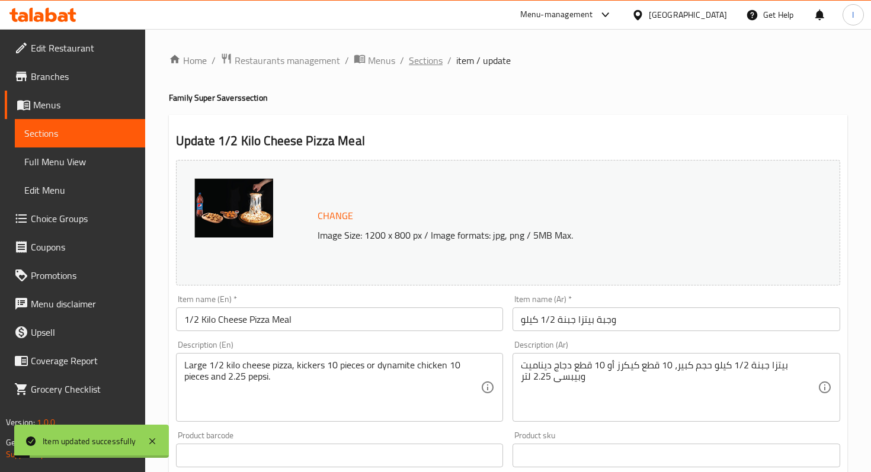
click at [422, 63] on span "Sections" at bounding box center [426, 60] width 34 height 14
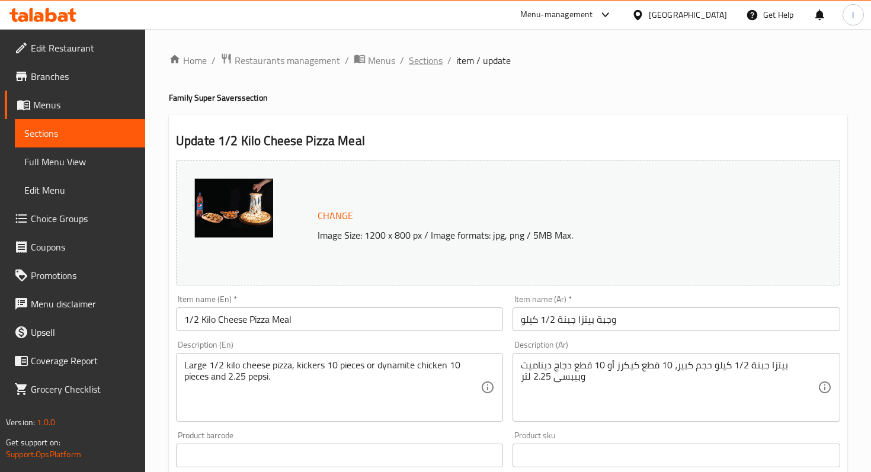
click at [429, 65] on span "Sections" at bounding box center [426, 60] width 34 height 14
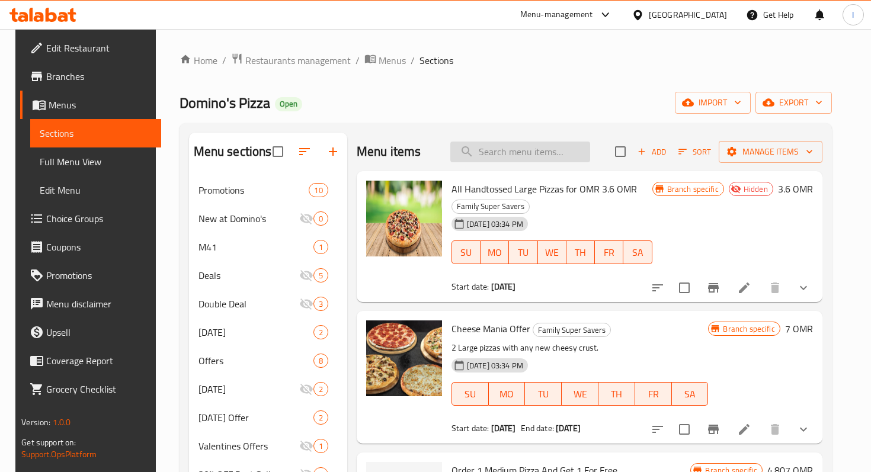
click at [501, 160] on input "search" at bounding box center [520, 152] width 140 height 21
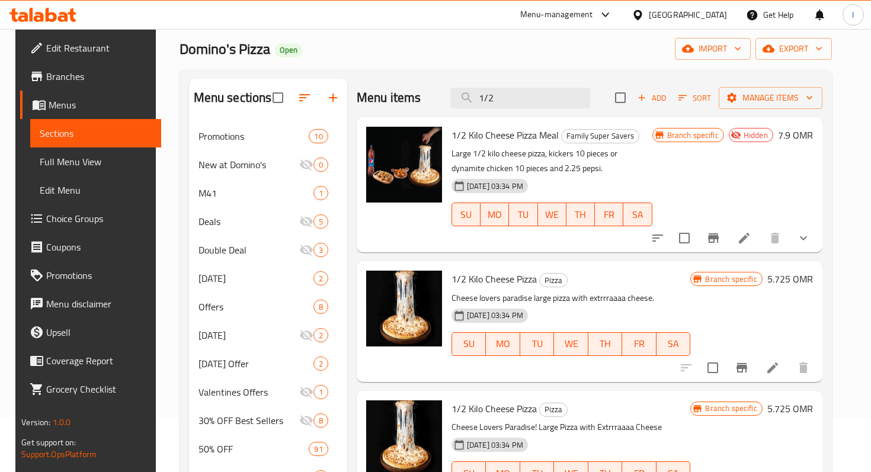
scroll to position [55, 0]
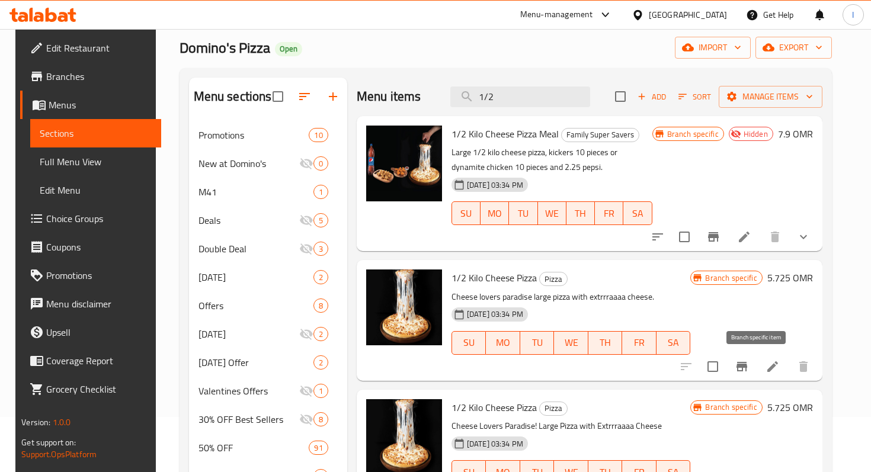
type input "1/2"
click at [747, 367] on icon "Branch-specific-item" at bounding box center [741, 366] width 11 height 9
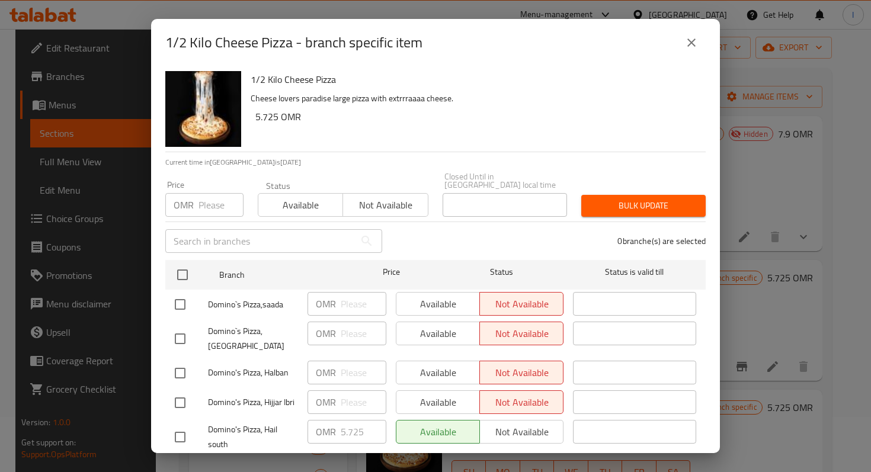
click at [687, 52] on button "close" at bounding box center [691, 42] width 28 height 28
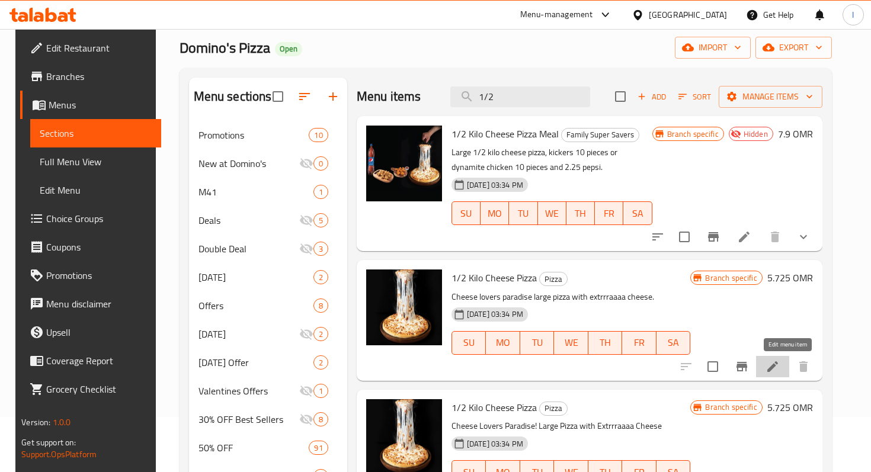
click at [780, 368] on icon at bounding box center [772, 367] width 14 height 14
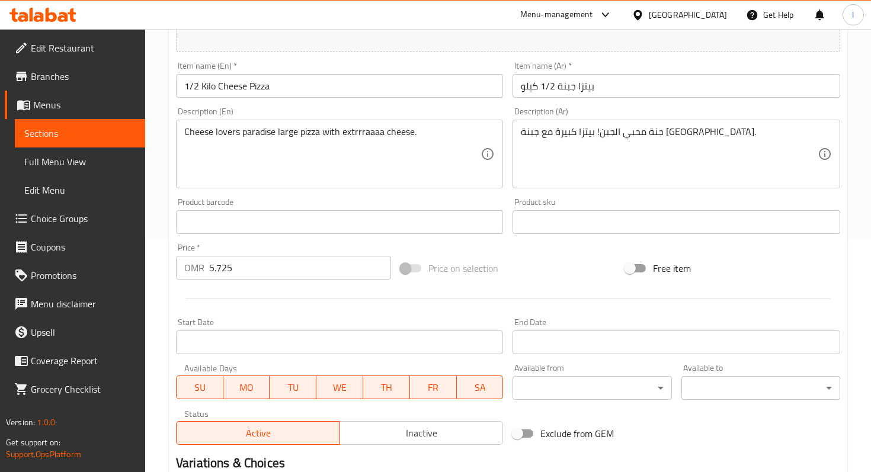
scroll to position [382, 0]
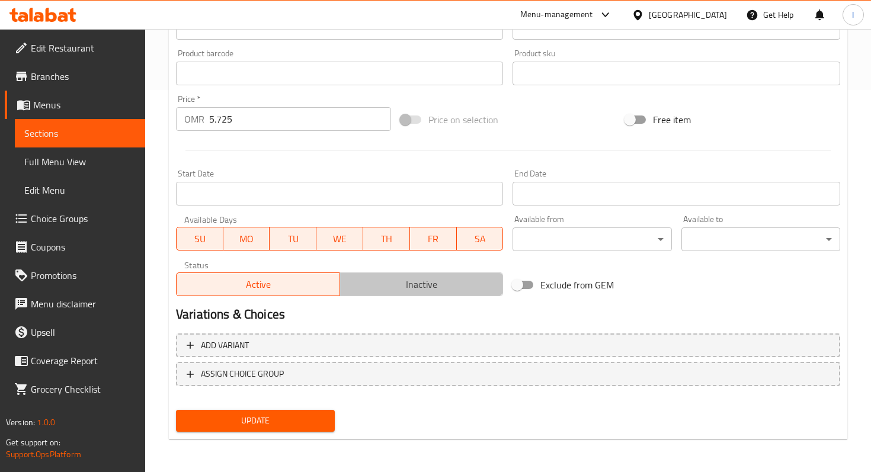
click at [401, 280] on span "Inactive" at bounding box center [422, 284] width 154 height 17
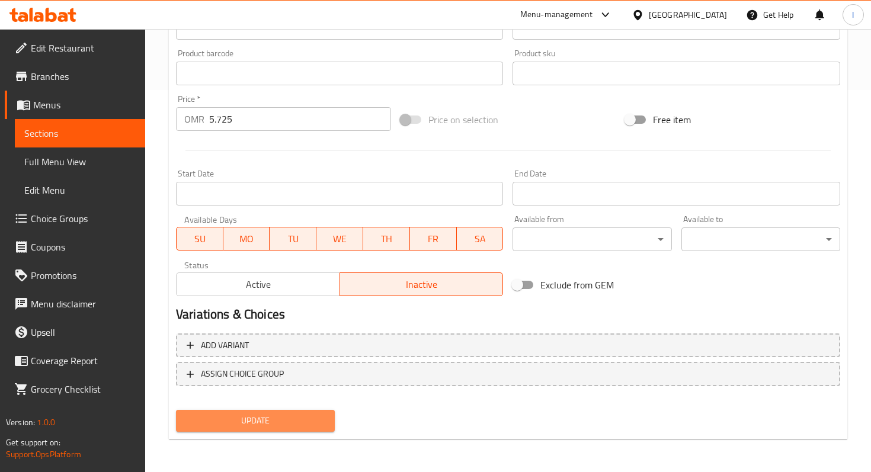
click at [261, 422] on span "Update" at bounding box center [255, 421] width 140 height 15
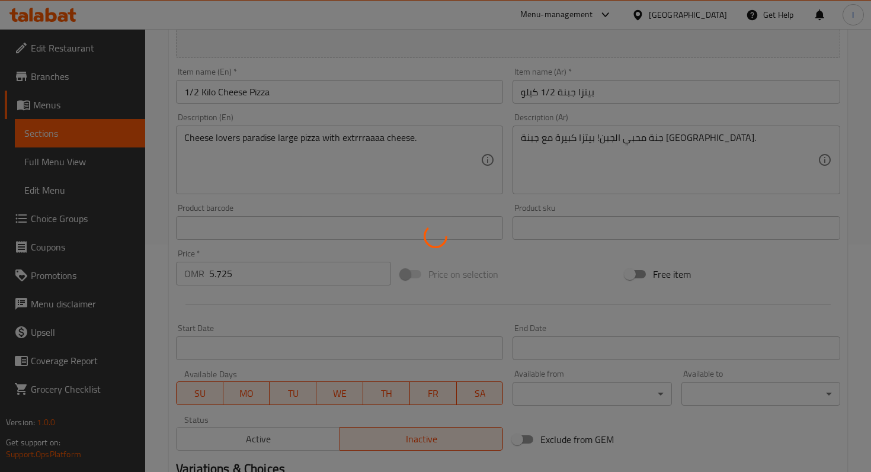
scroll to position [0, 0]
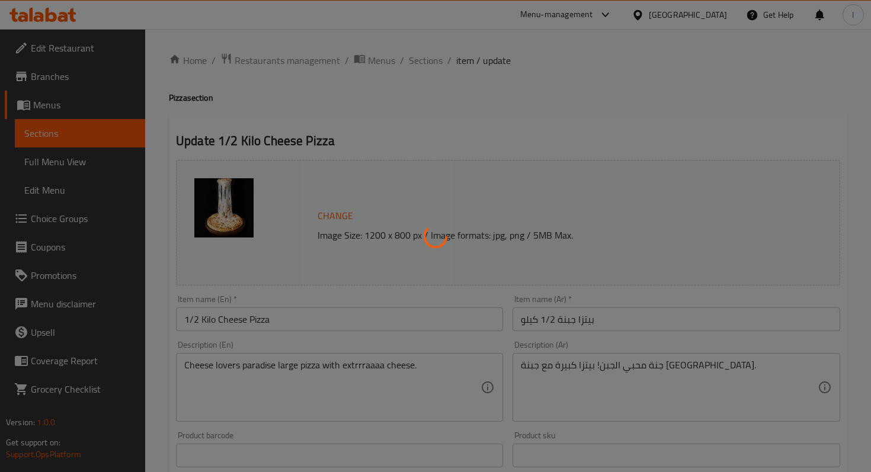
click at [425, 65] on div at bounding box center [435, 236] width 871 height 472
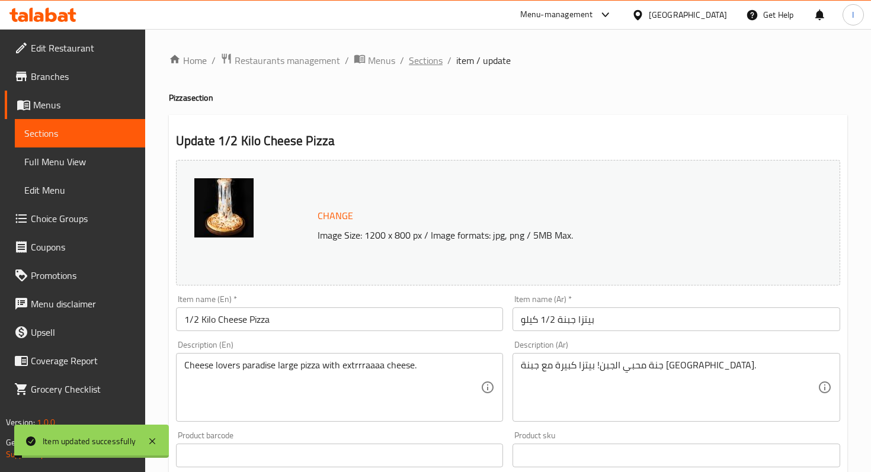
click at [427, 65] on span "Sections" at bounding box center [426, 60] width 34 height 14
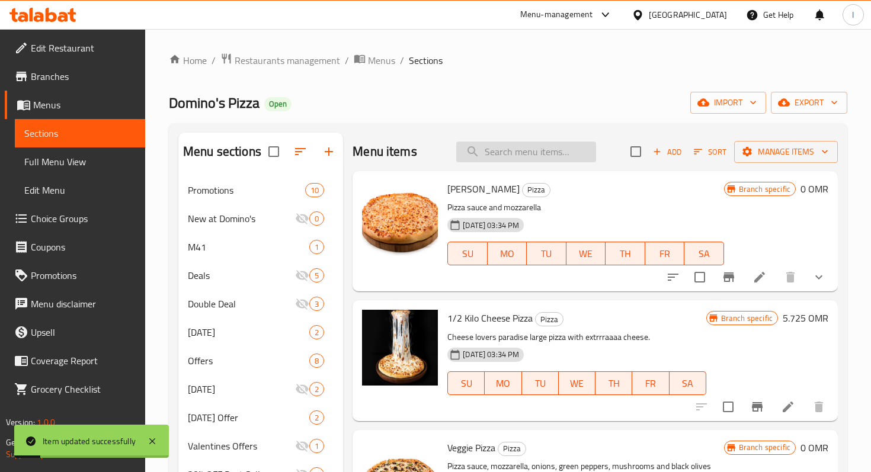
click at [509, 148] on input "search" at bounding box center [526, 152] width 140 height 21
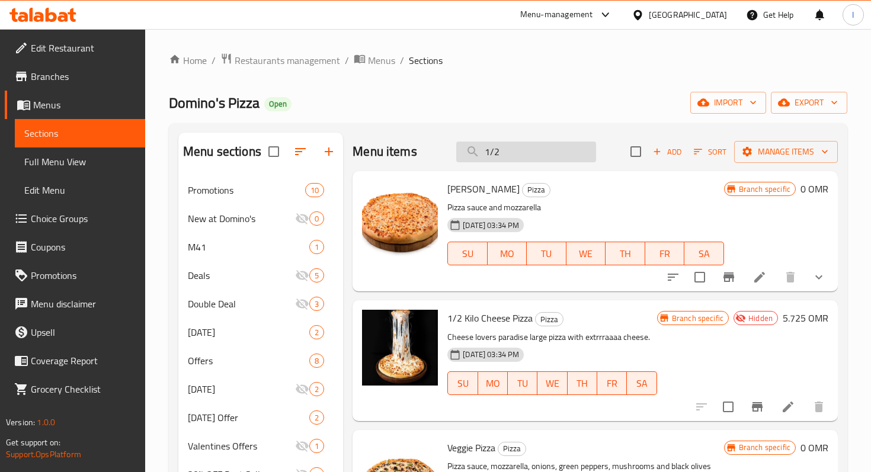
click at [504, 153] on input "1/2" at bounding box center [526, 152] width 140 height 21
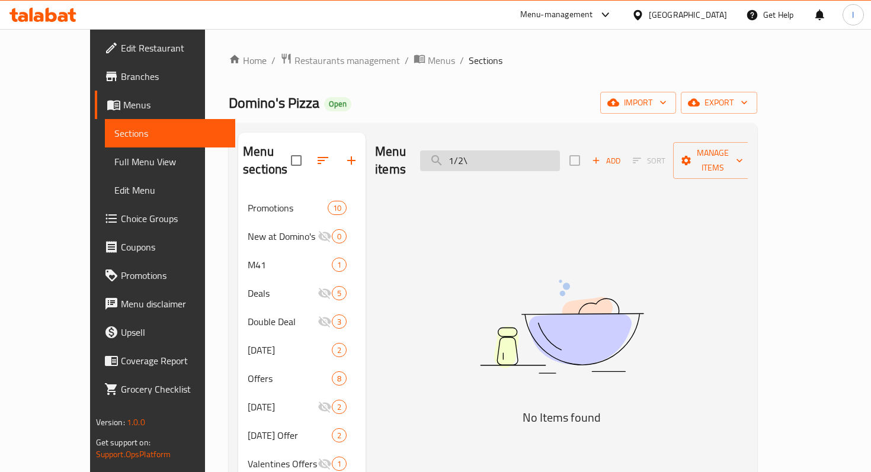
type input "1/2"
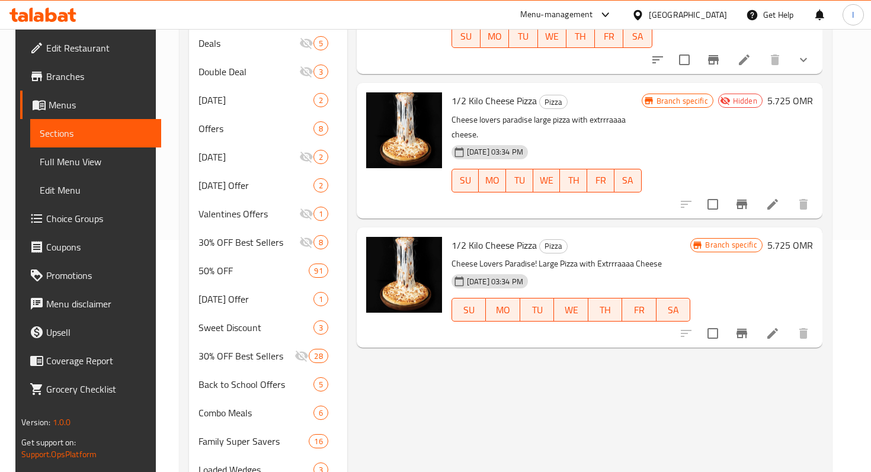
scroll to position [235, 0]
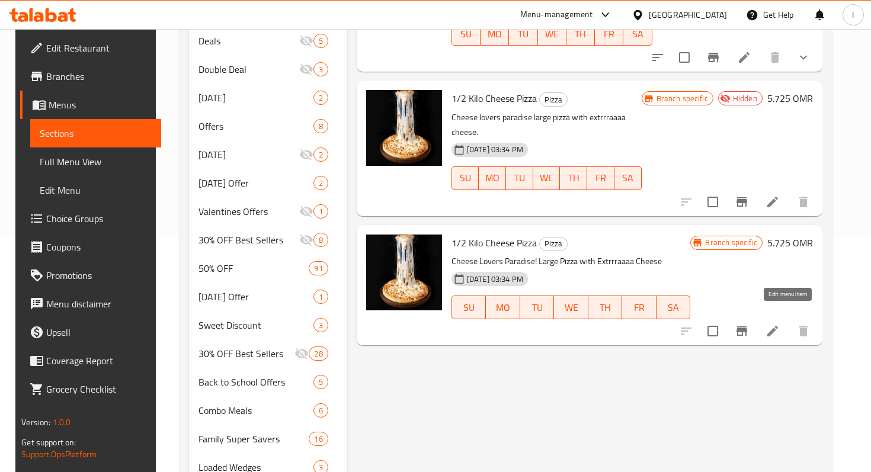
click at [780, 324] on icon at bounding box center [772, 331] width 14 height 14
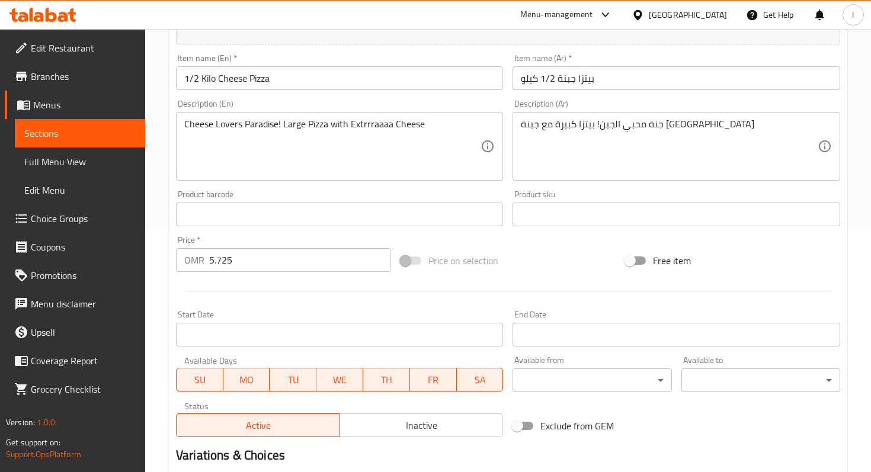
scroll to position [382, 0]
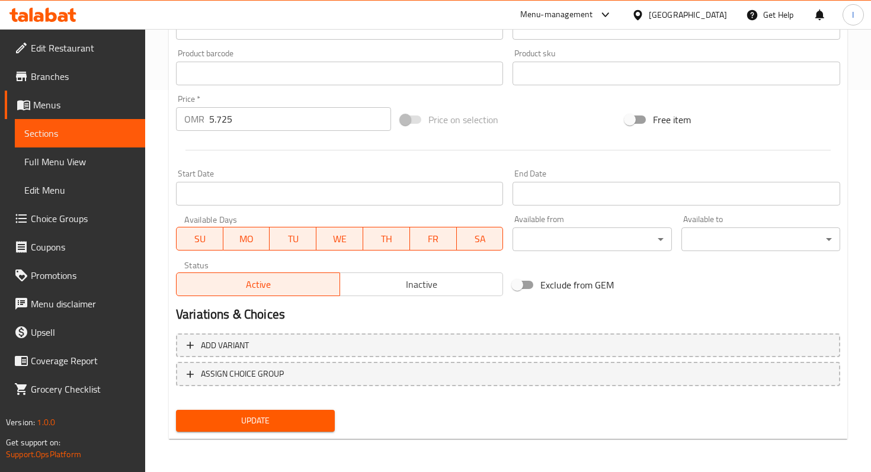
click at [430, 273] on button "Inactive" at bounding box center [421, 285] width 164 height 24
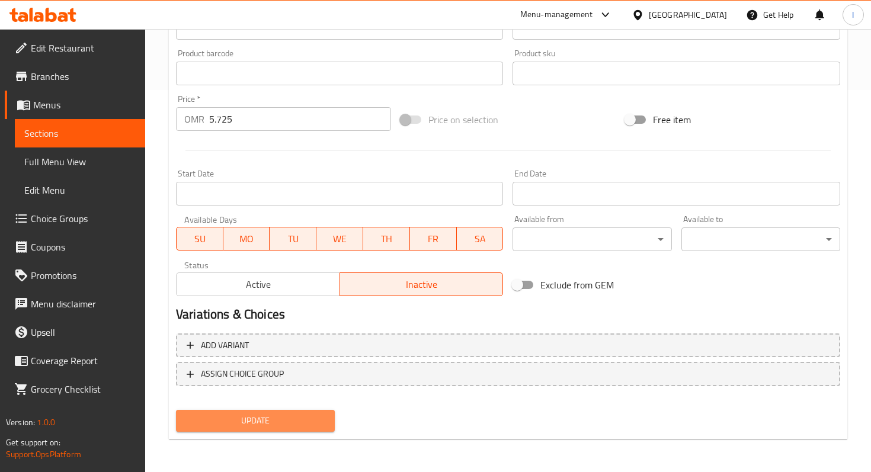
click at [254, 418] on span "Update" at bounding box center [255, 421] width 140 height 15
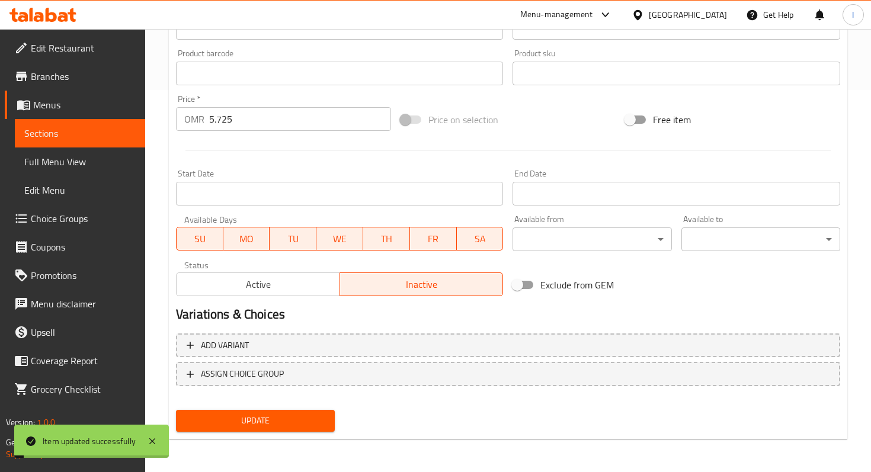
scroll to position [0, 0]
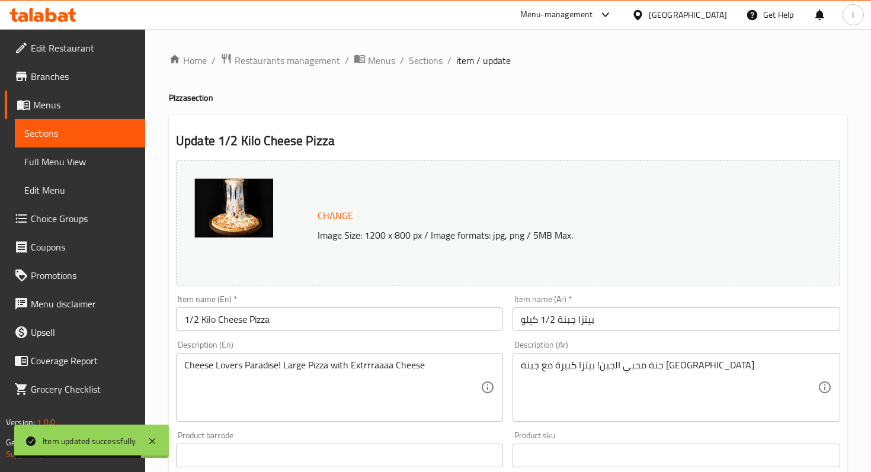
click at [53, 73] on span "Branches" at bounding box center [83, 76] width 105 height 14
